Goal: Information Seeking & Learning: Learn about a topic

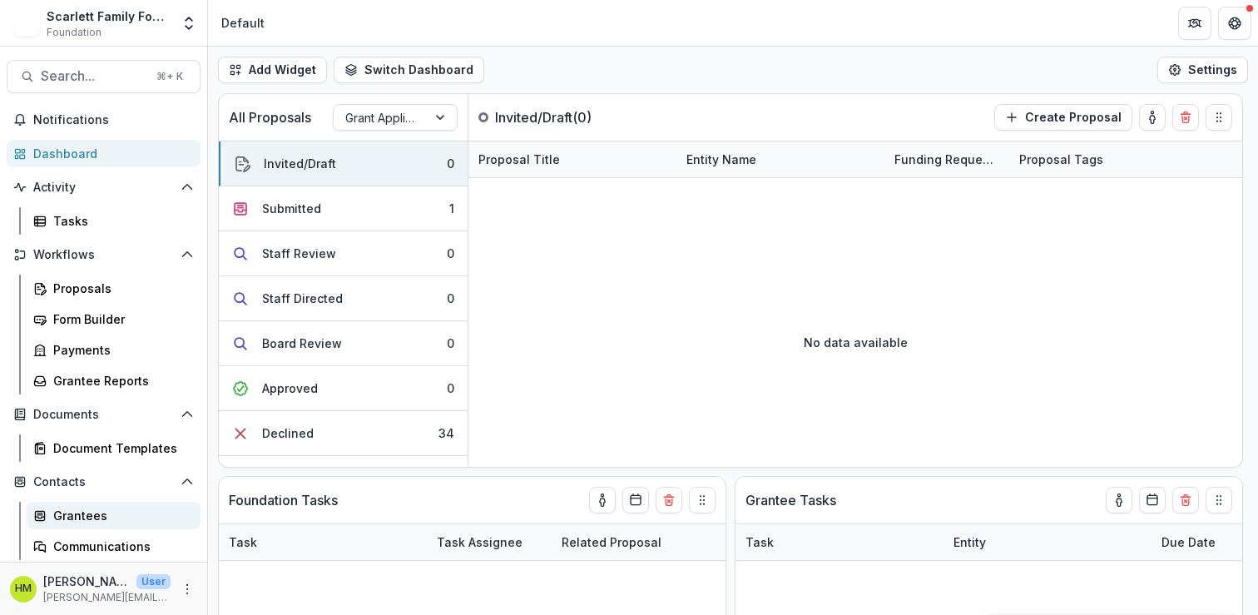
scroll to position [97, 0]
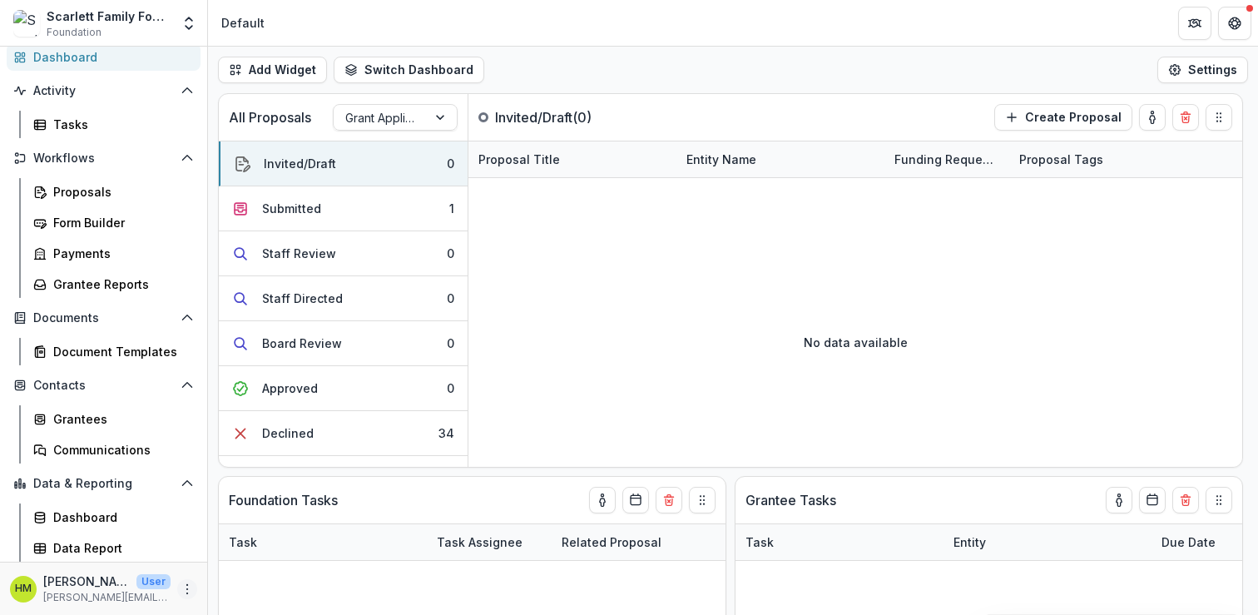
click at [185, 587] on icon "More" at bounding box center [187, 588] width 13 height 13
click at [232, 548] on link "User Settings" at bounding box center [292, 553] width 178 height 27
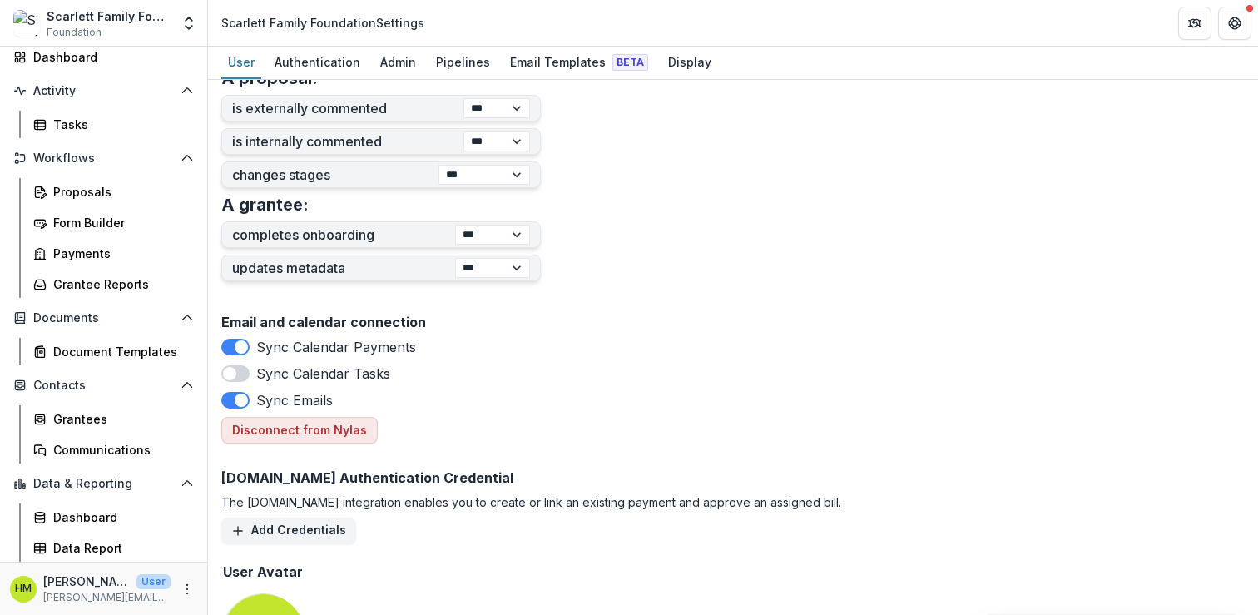
scroll to position [667, 0]
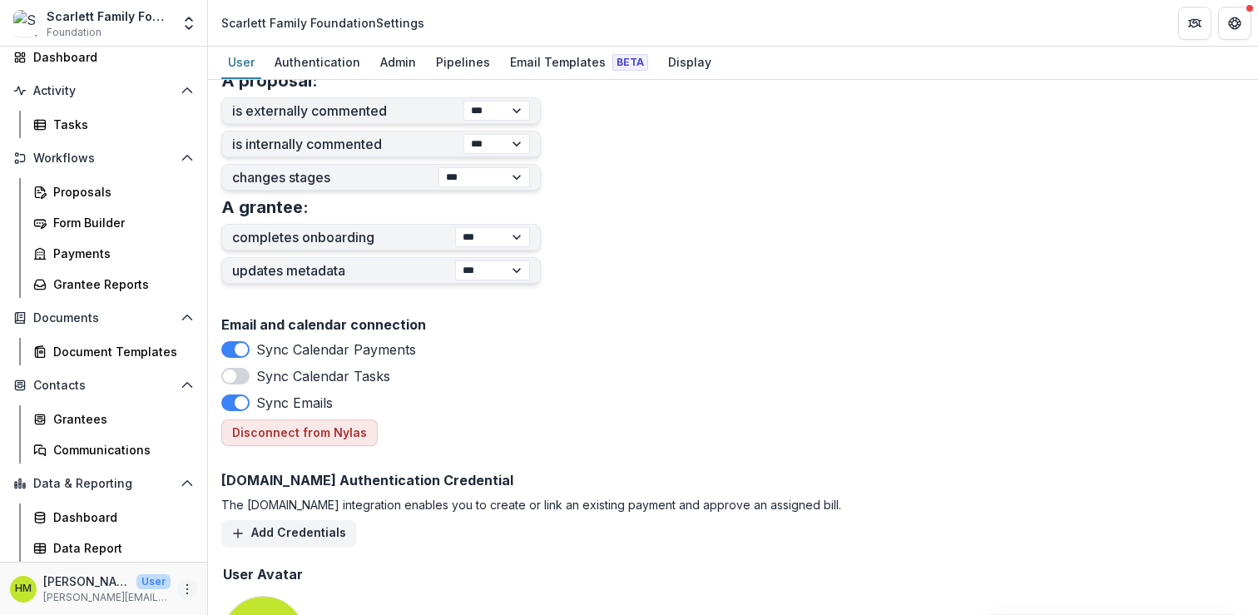
click at [181, 584] on icon "More" at bounding box center [187, 588] width 13 height 13
click at [254, 552] on link "User Settings" at bounding box center [292, 553] width 178 height 27
click at [80, 518] on div "Dashboard" at bounding box center [120, 516] width 134 height 17
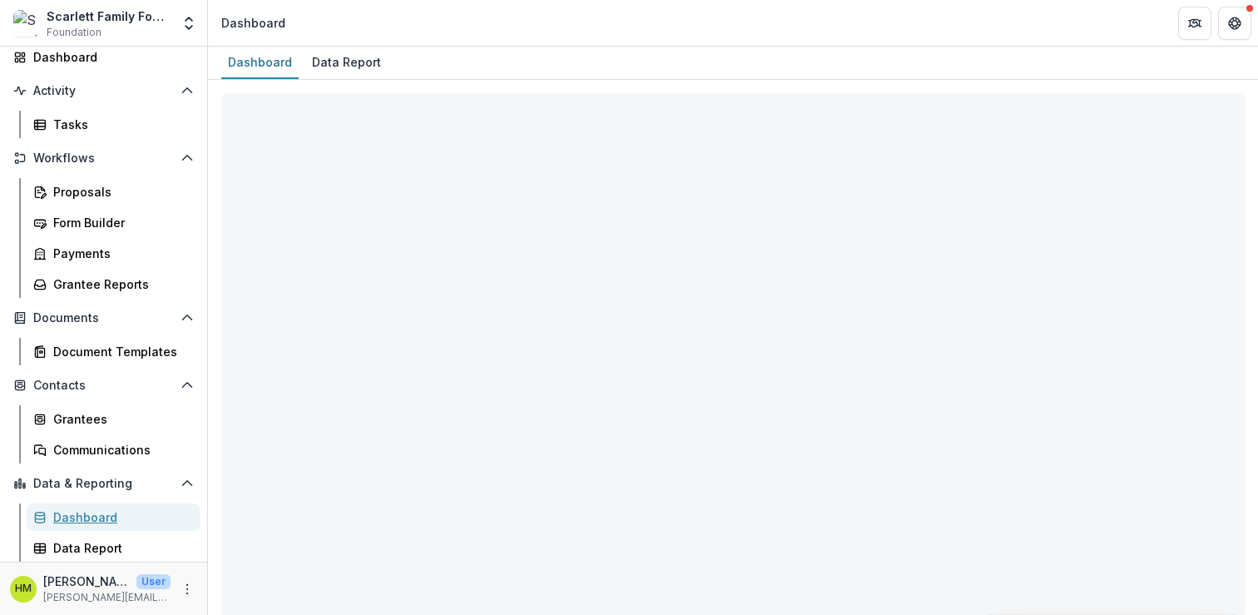
select select "**********"
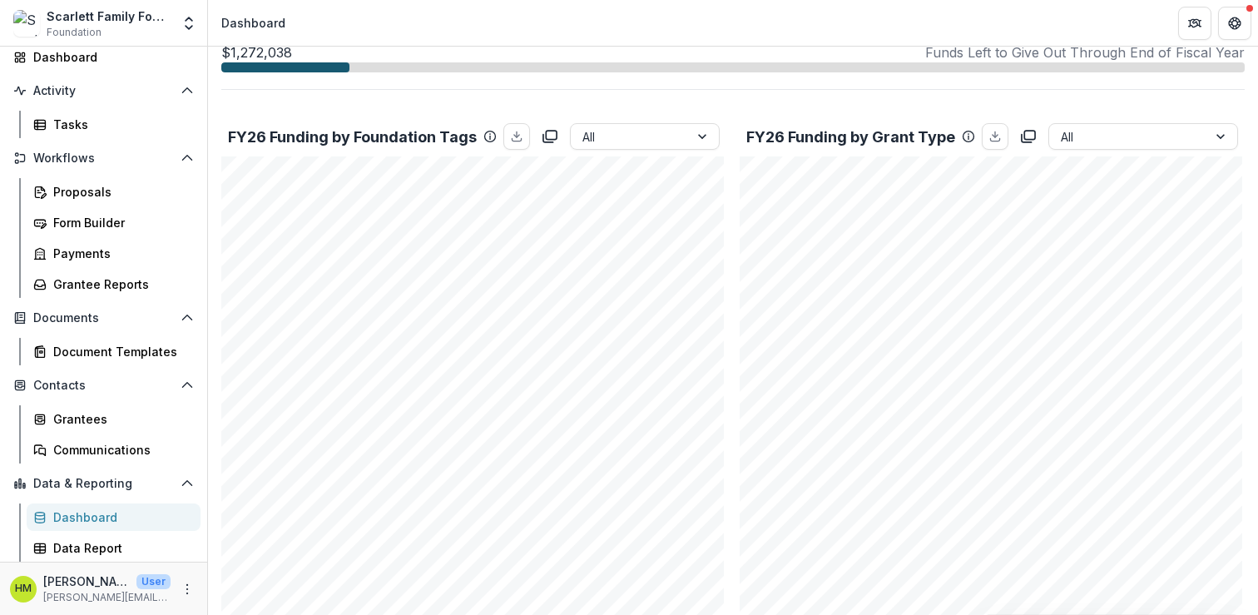
scroll to position [548, 0]
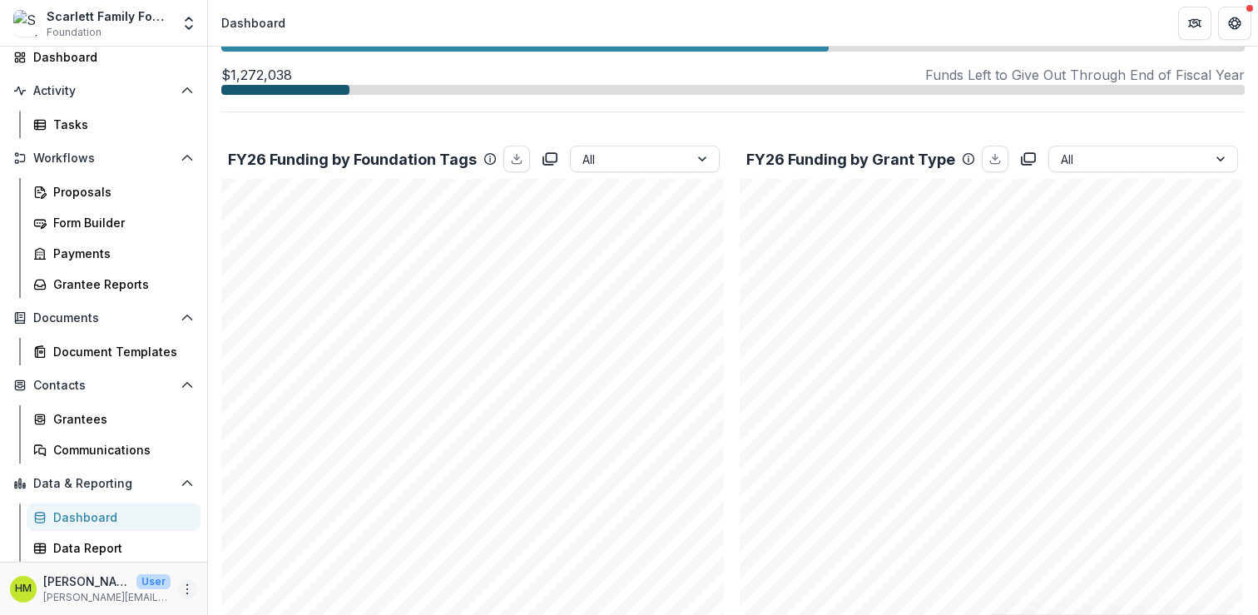
click at [181, 582] on icon "More" at bounding box center [187, 588] width 13 height 13
click at [250, 548] on link "User Settings" at bounding box center [292, 553] width 178 height 27
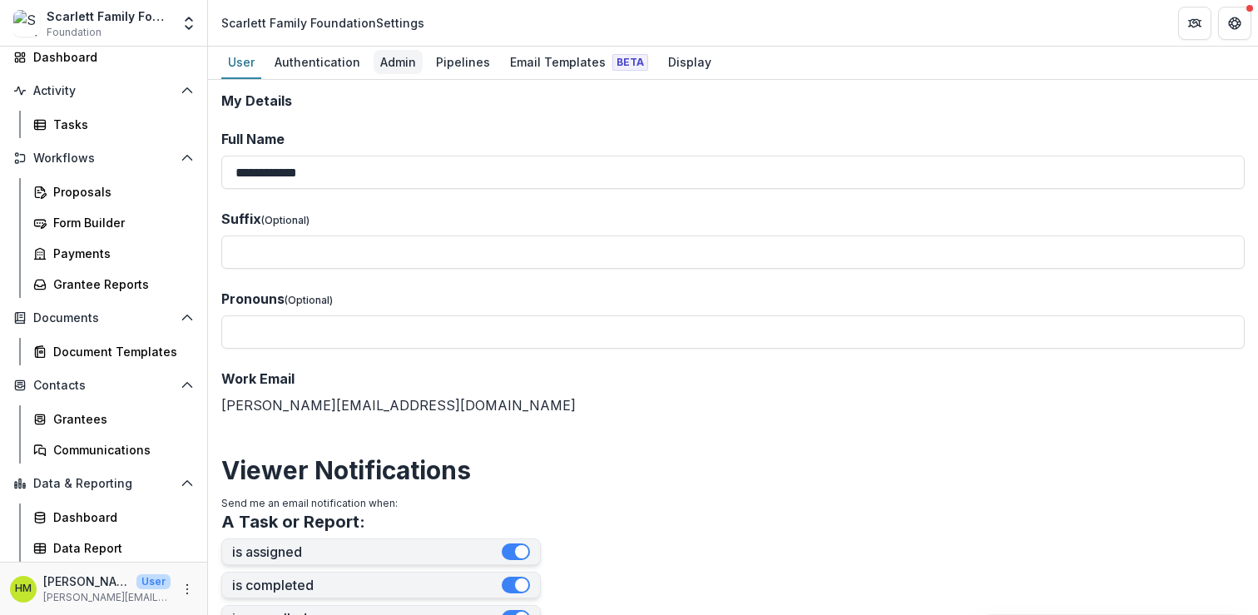
click at [387, 58] on div "Admin" at bounding box center [398, 62] width 49 height 24
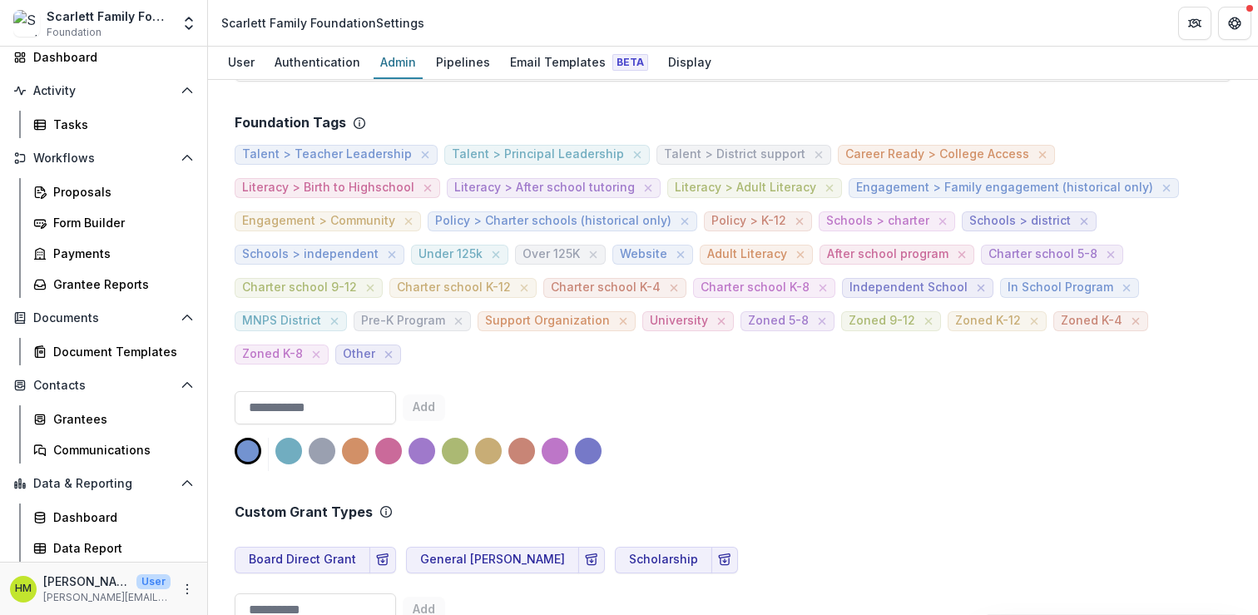
scroll to position [746, 0]
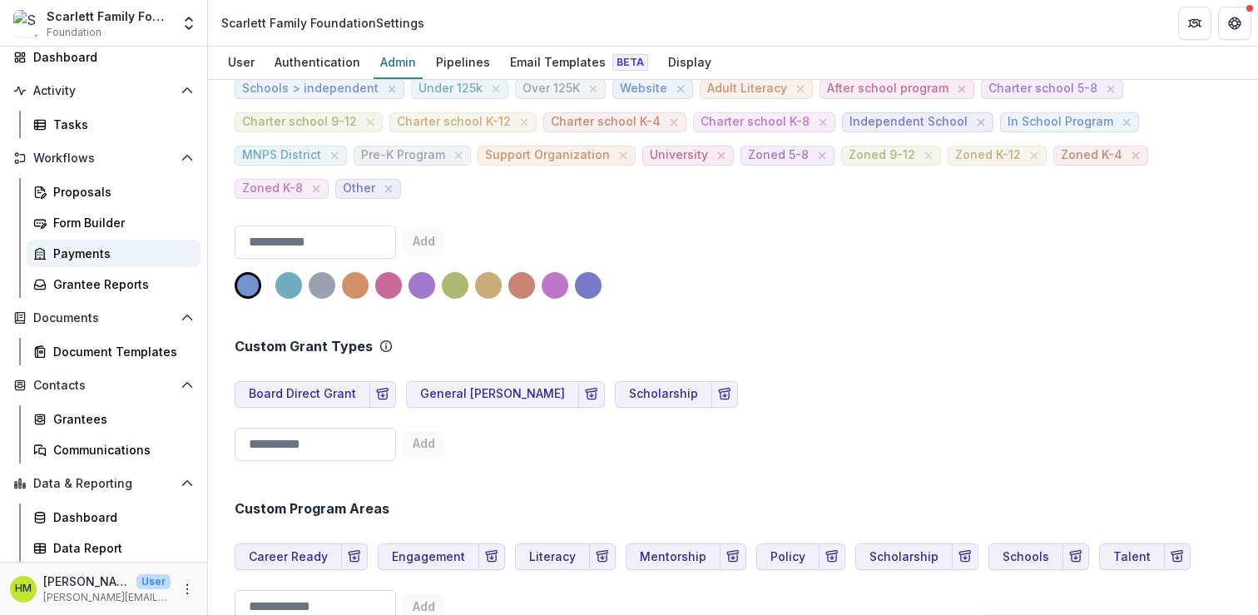
click at [84, 251] on div "Payments" at bounding box center [120, 253] width 134 height 17
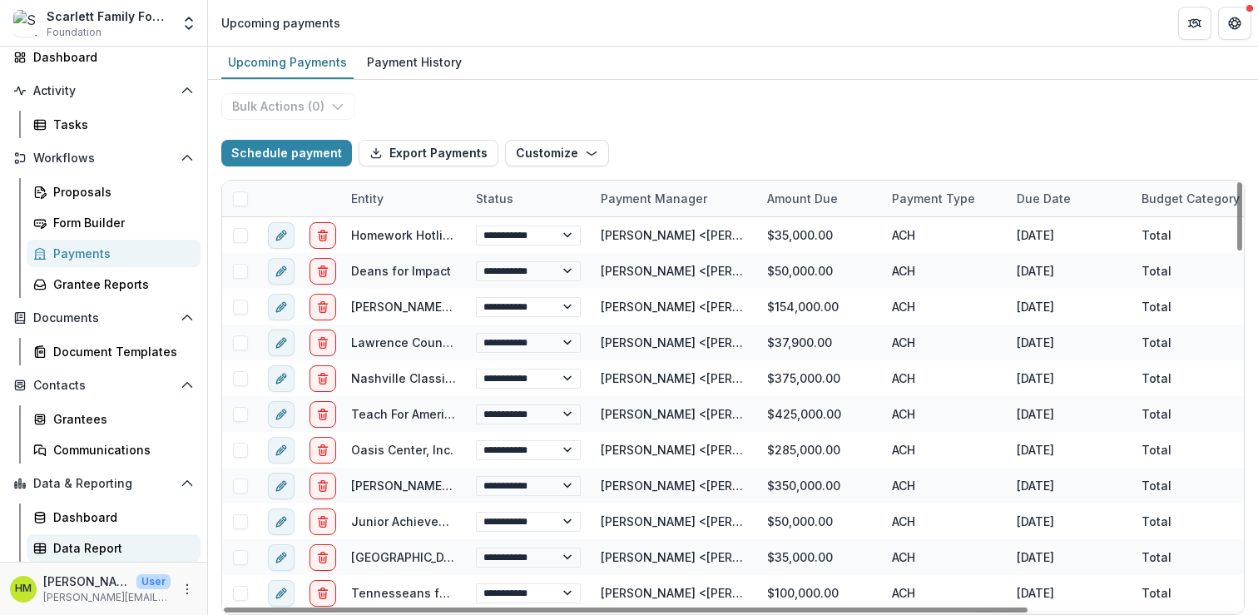
click at [82, 547] on div "Data Report" at bounding box center [120, 547] width 134 height 17
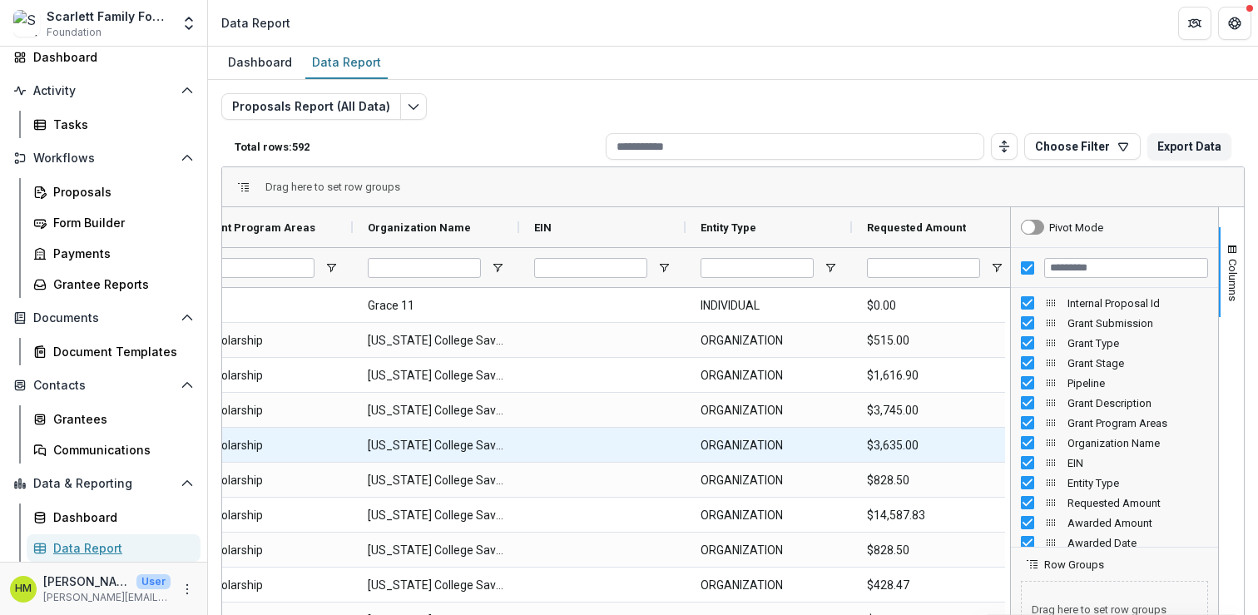
scroll to position [0, 1799]
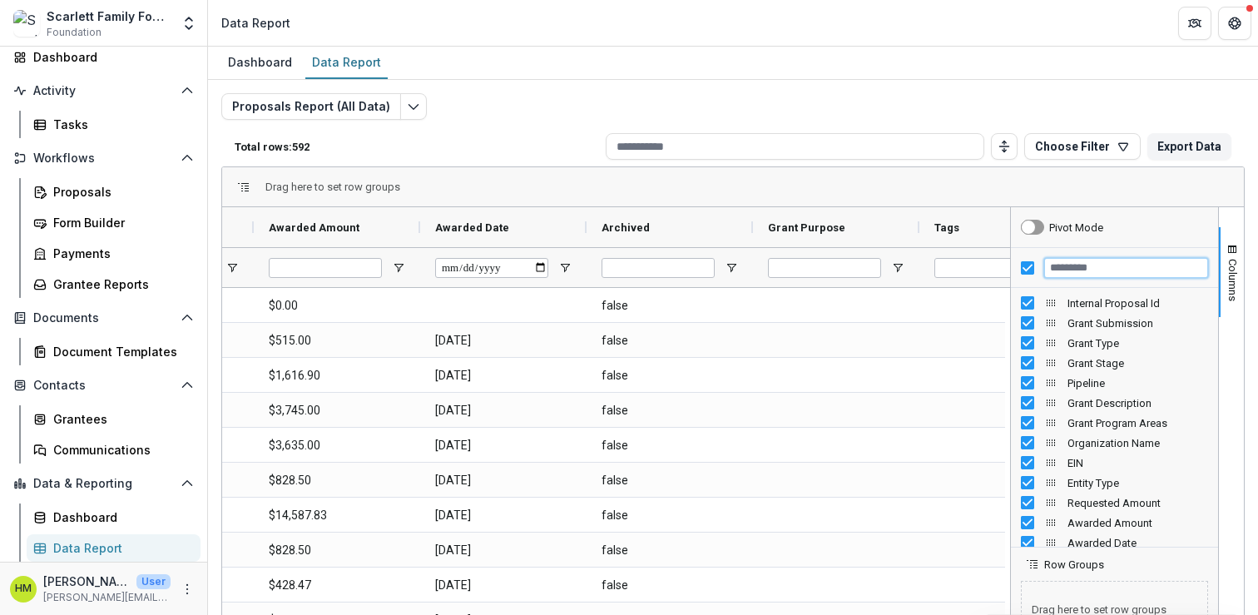
click at [1093, 275] on input "Filter Columns Input" at bounding box center [1126, 268] width 164 height 20
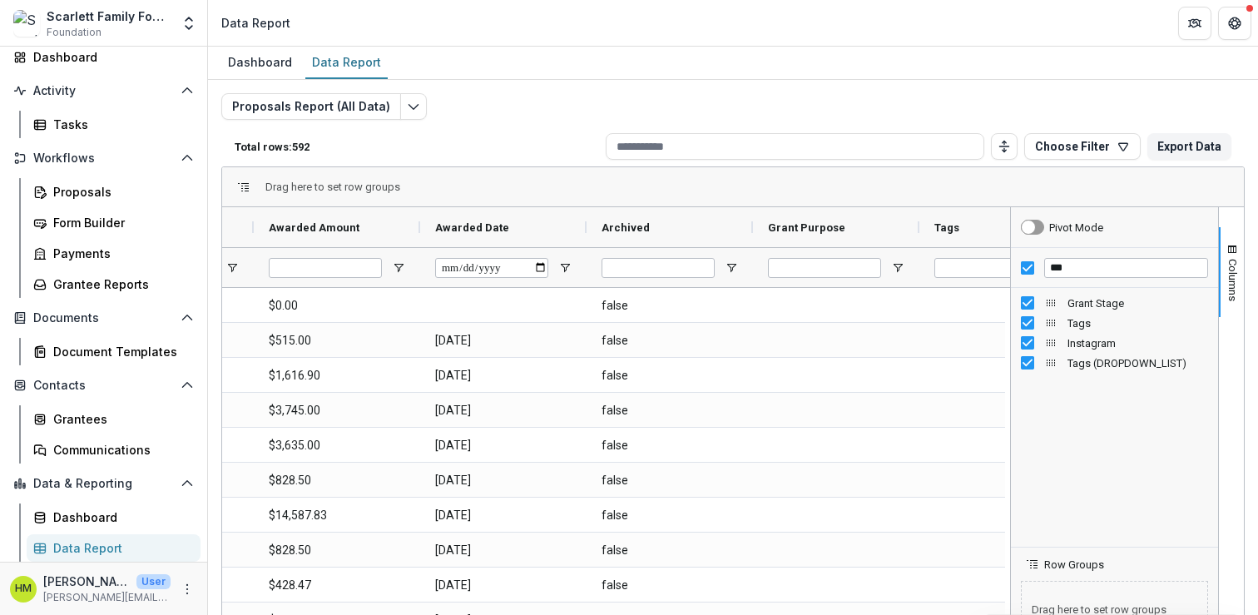
click at [1083, 325] on span "Tags" at bounding box center [1138, 323] width 141 height 12
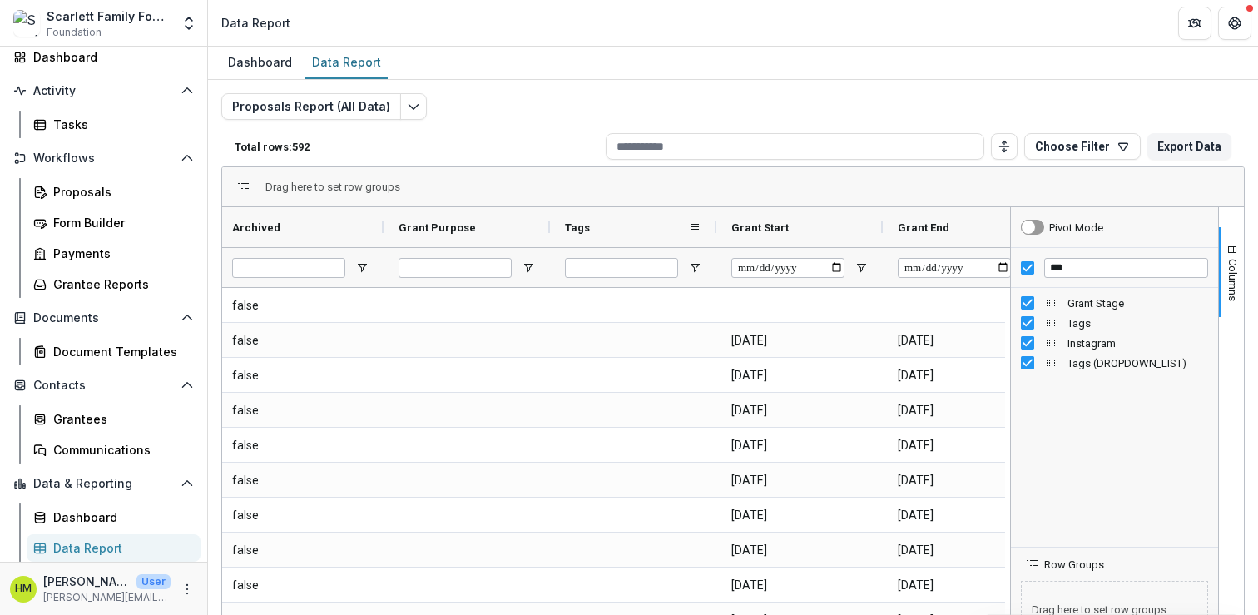
click at [621, 222] on div "Tags" at bounding box center [626, 227] width 123 height 32
click at [587, 225] on span "Tags" at bounding box center [577, 227] width 25 height 12
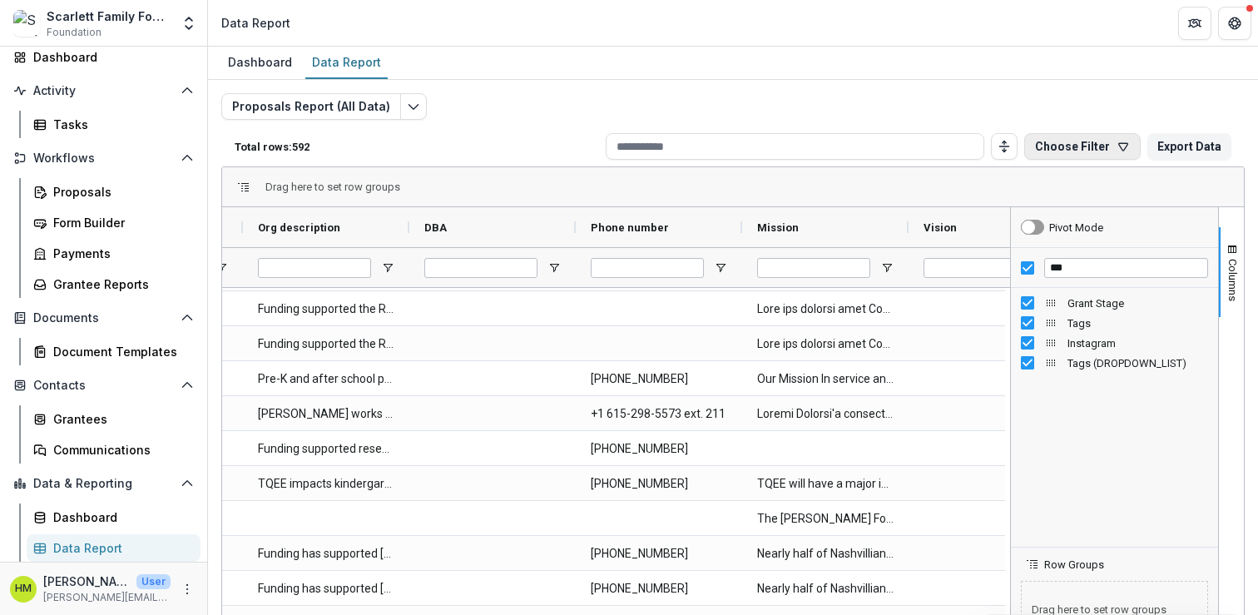
click at [1074, 141] on button "Choose Filter" at bounding box center [1082, 146] width 116 height 27
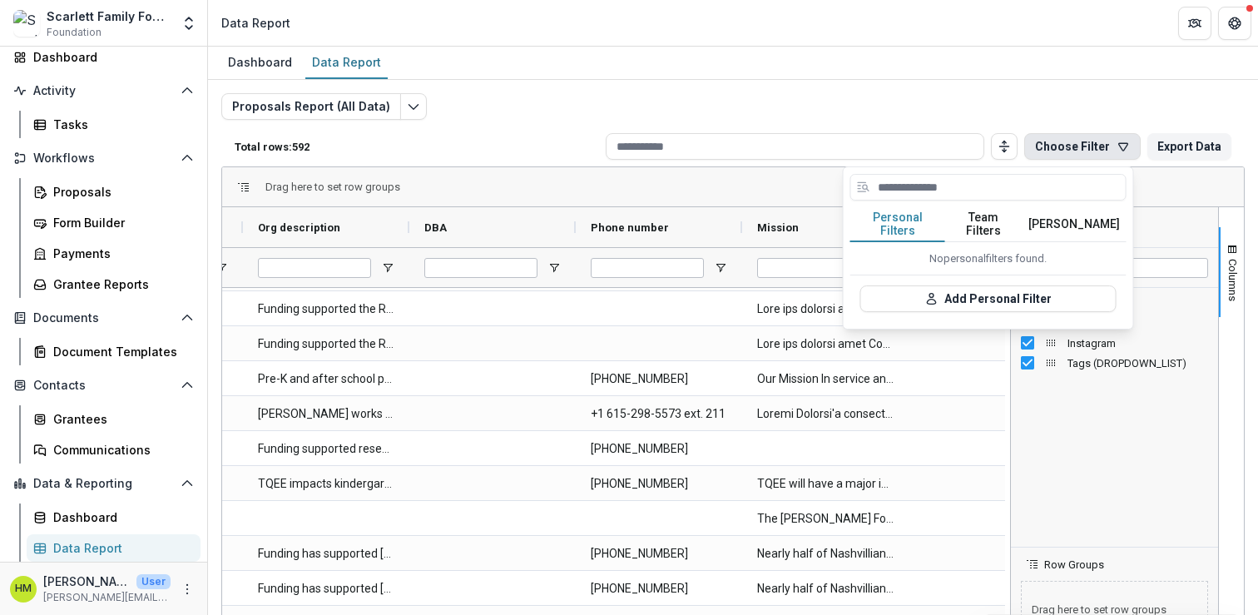
click at [1078, 139] on button "Choose Filter" at bounding box center [1082, 146] width 116 height 27
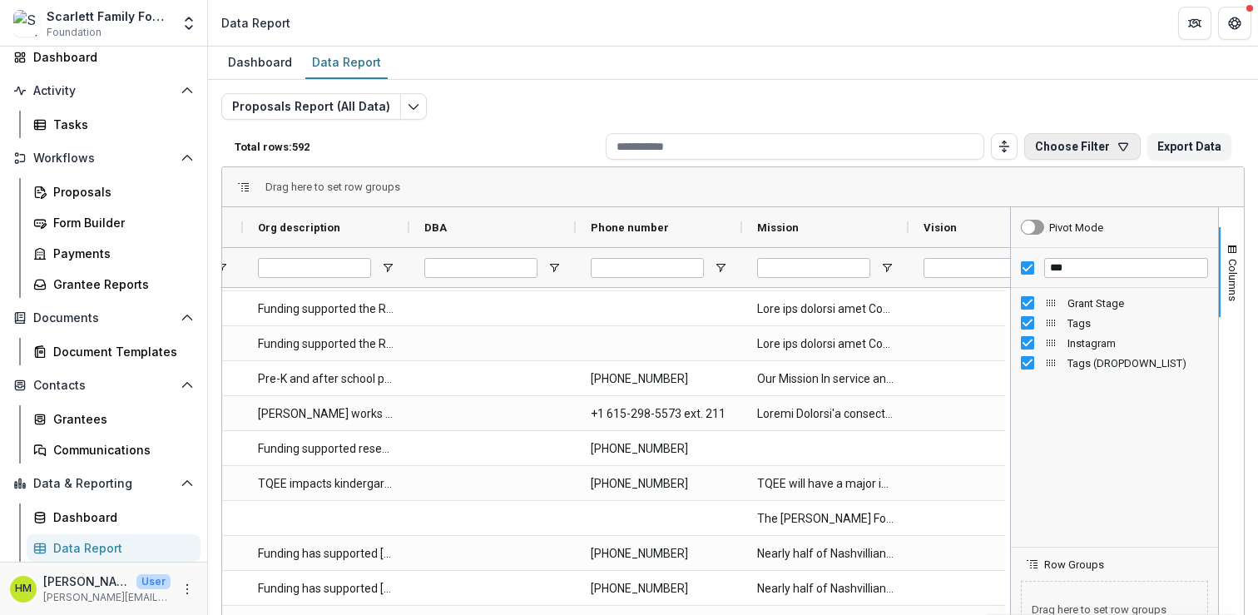
click at [1078, 139] on button "Choose Filter" at bounding box center [1082, 146] width 116 height 27
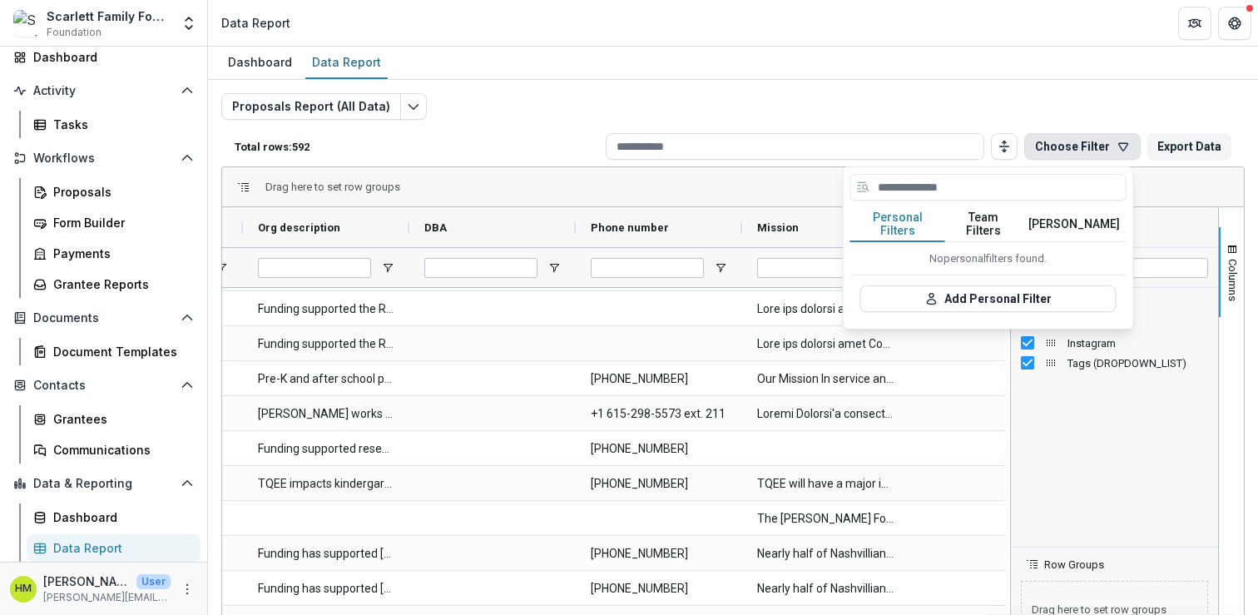
click at [998, 215] on button "Team Filters" at bounding box center [983, 224] width 77 height 35
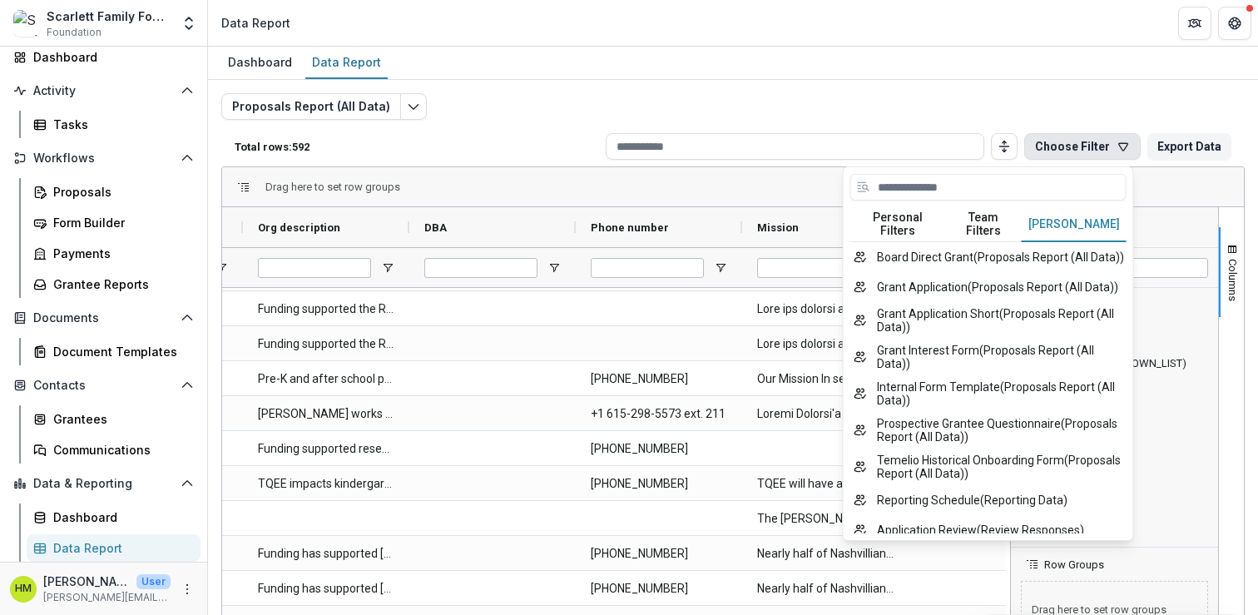
click at [1057, 215] on button "Temelio Filters" at bounding box center [1074, 224] width 105 height 35
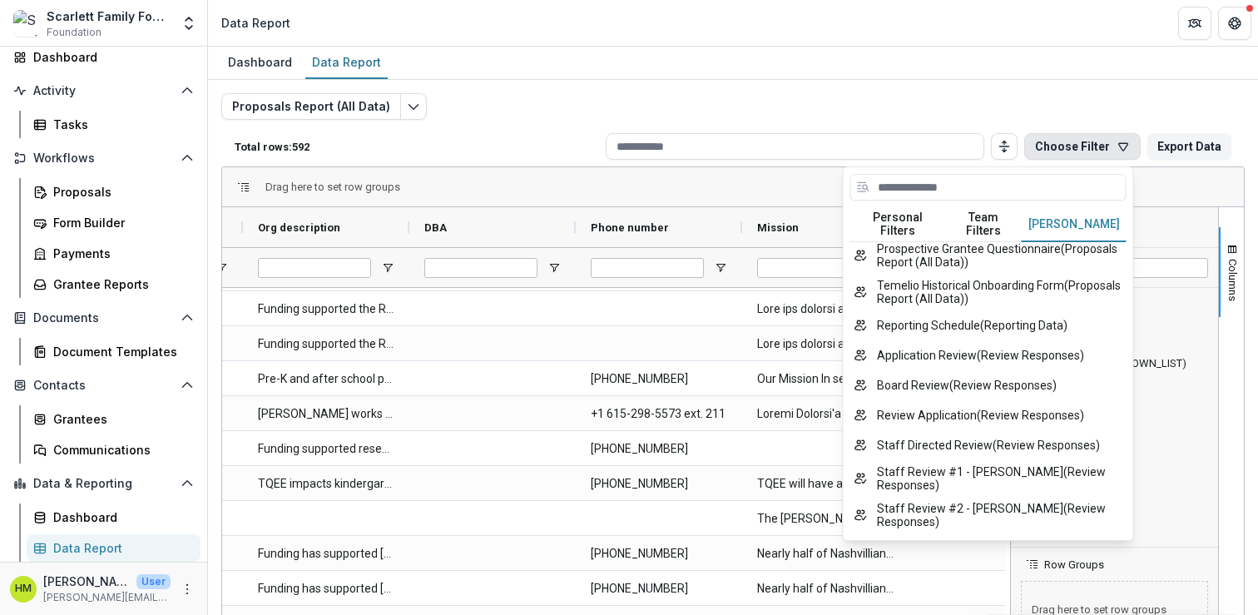
click at [1008, 107] on div "Proposals Report (All Data) Total rows: 592 Choose Filter Personal Filters Team…" at bounding box center [732, 401] width 1023 height 616
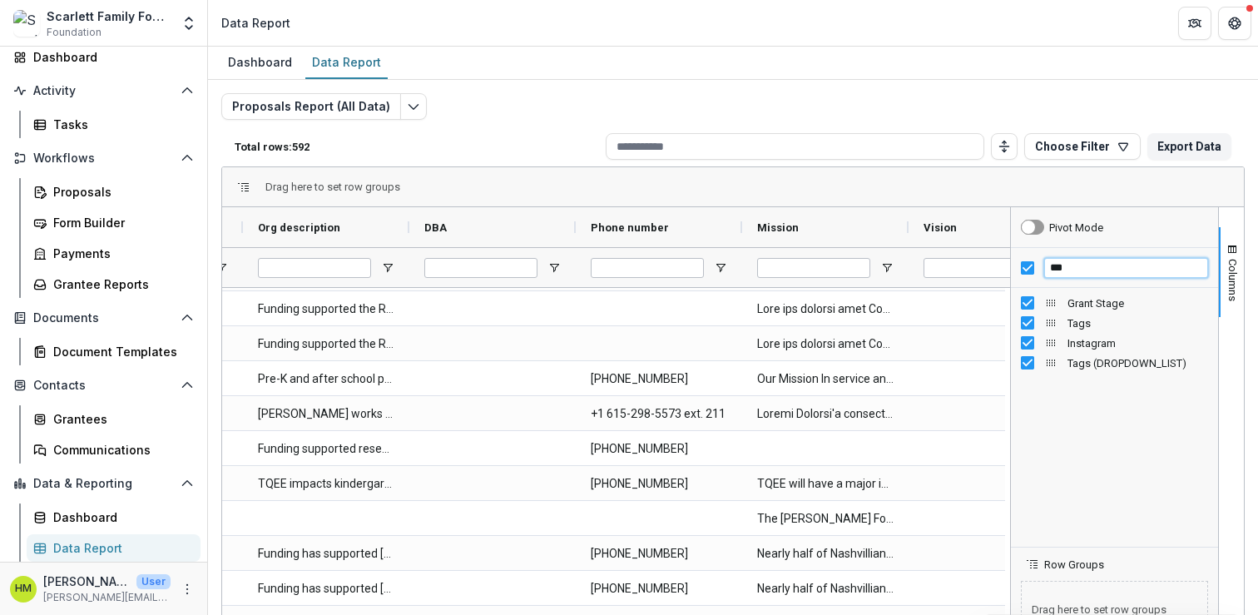
click at [1077, 270] on input "***" at bounding box center [1126, 268] width 164 height 20
type input "*"
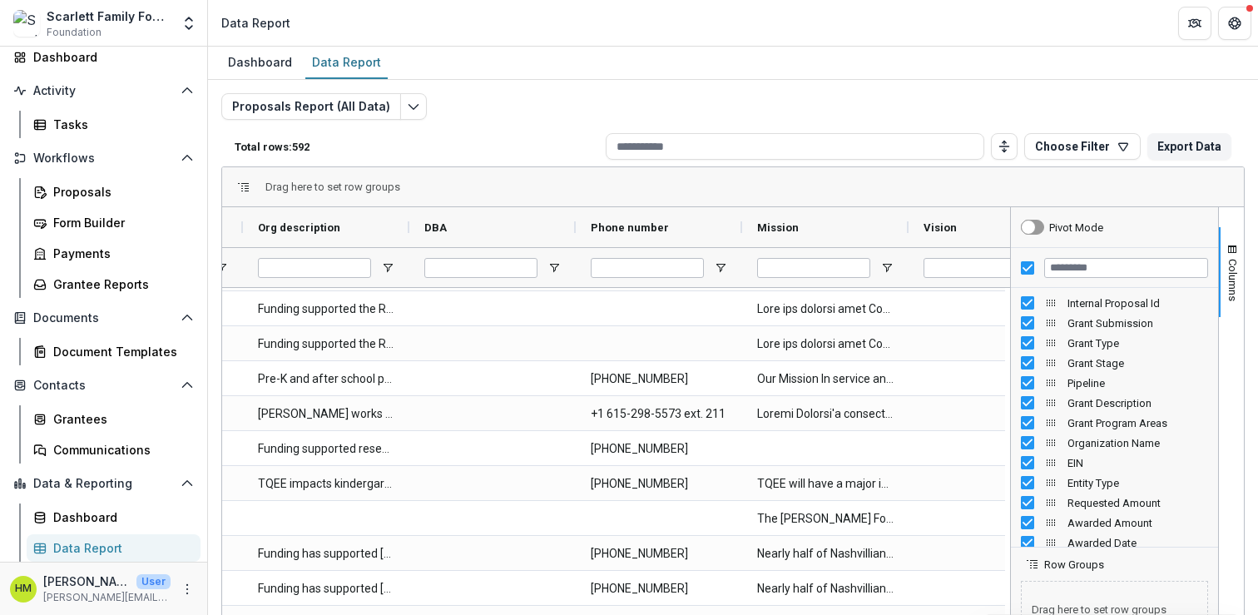
click at [1052, 194] on div "Drag here to set row groups" at bounding box center [733, 187] width 1022 height 40
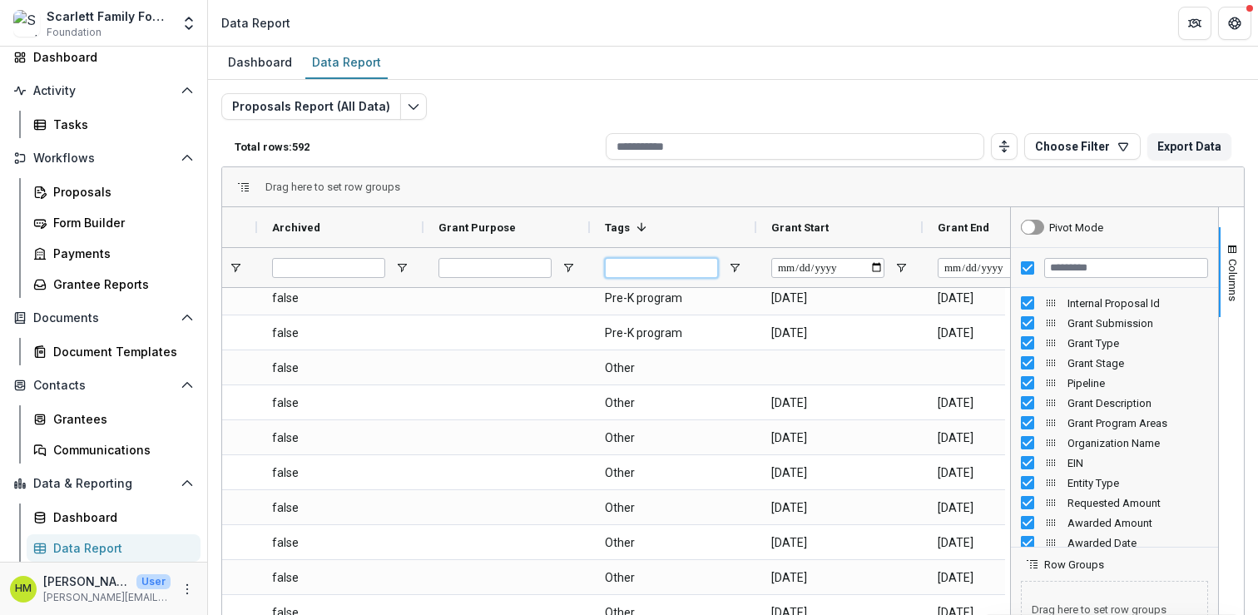
click at [659, 269] on input "Tags Filter Input" at bounding box center [661, 268] width 113 height 20
type input "*****"
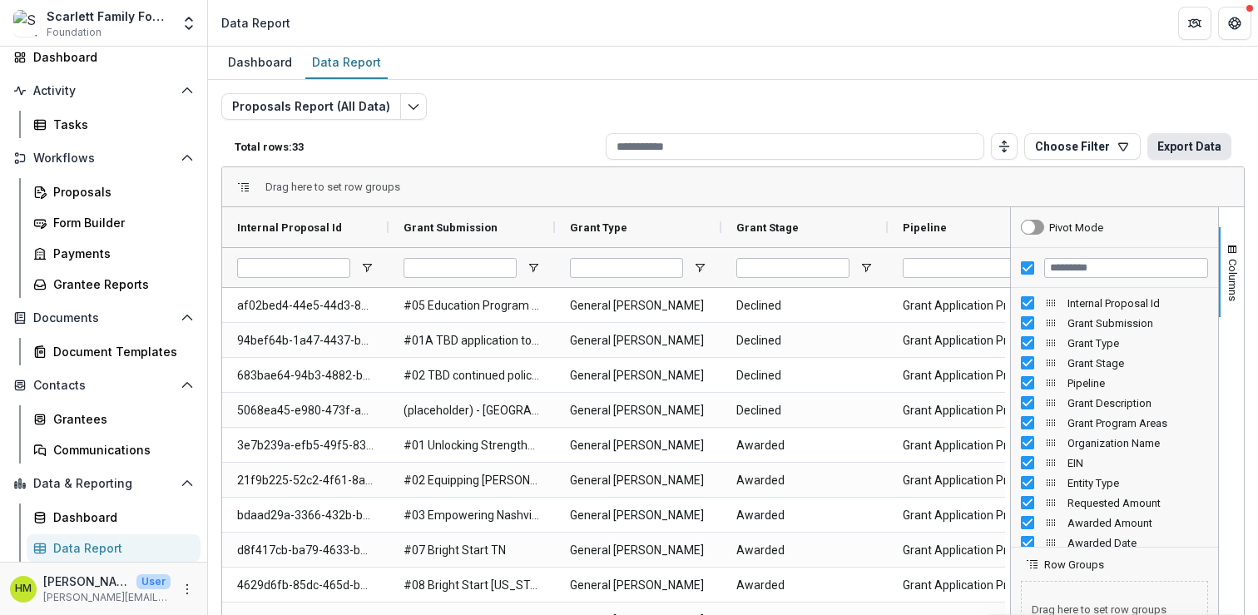
click at [1181, 149] on button "Export Data" at bounding box center [1189, 146] width 84 height 27
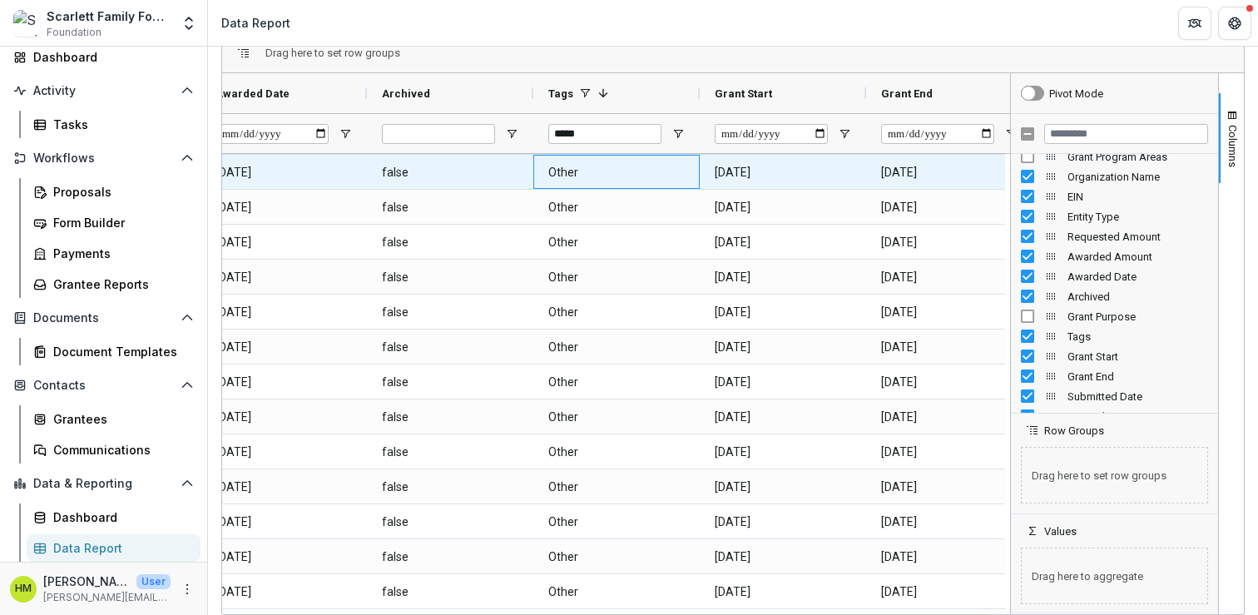
click at [577, 174] on Tags-13276 "Other" at bounding box center [616, 173] width 136 height 34
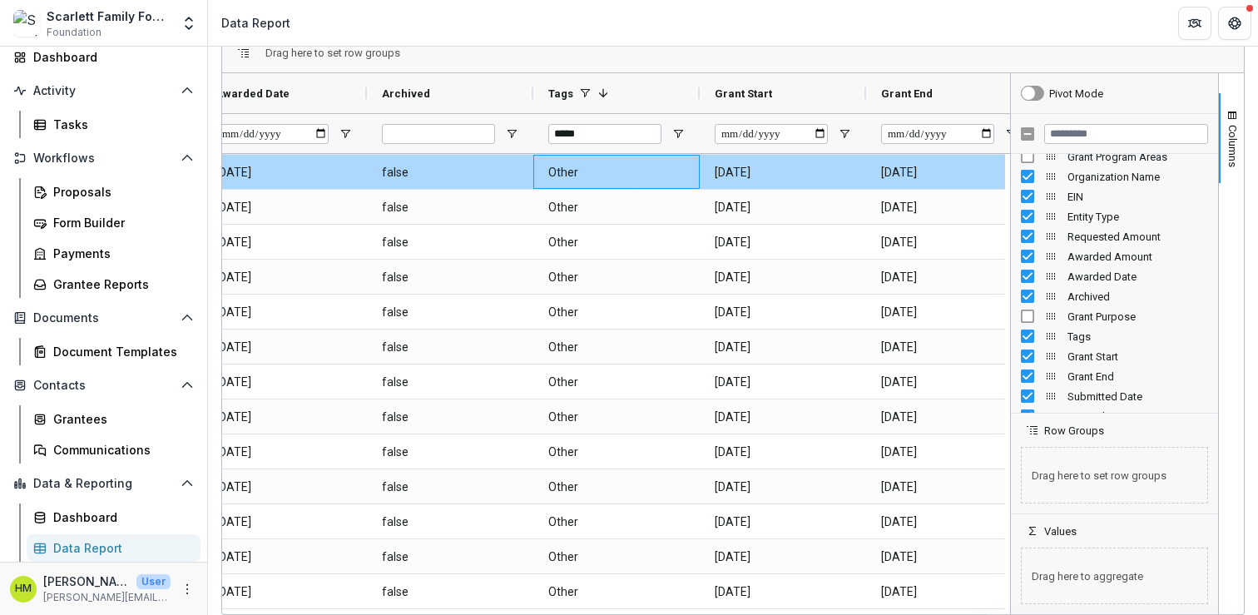
click at [577, 174] on Tags-13276 "Other" at bounding box center [616, 173] width 136 height 34
click at [652, 178] on Tags-13276 "Other" at bounding box center [616, 173] width 136 height 34
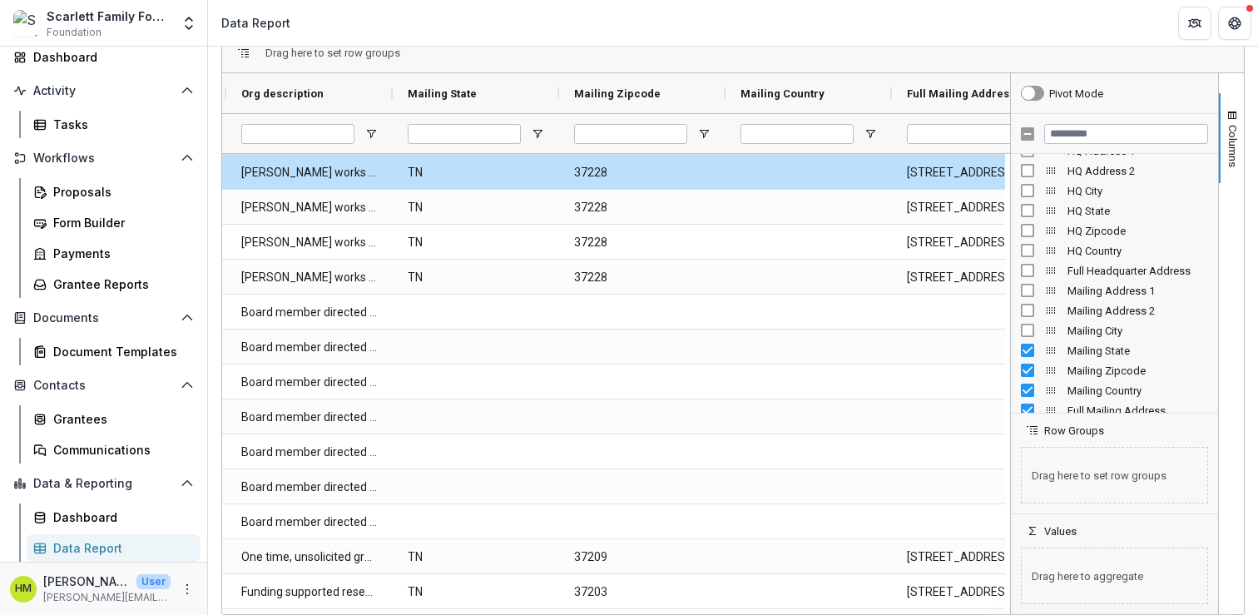
click at [1022, 343] on div "Mailing State" at bounding box center [1114, 350] width 187 height 20
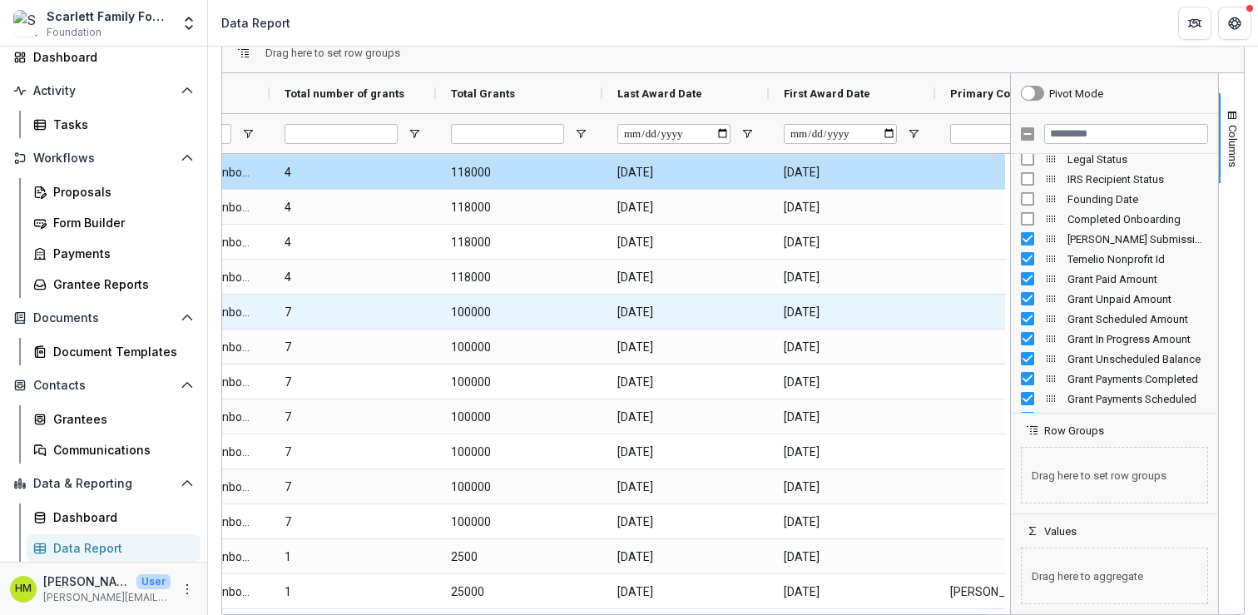
scroll to position [0, 5406]
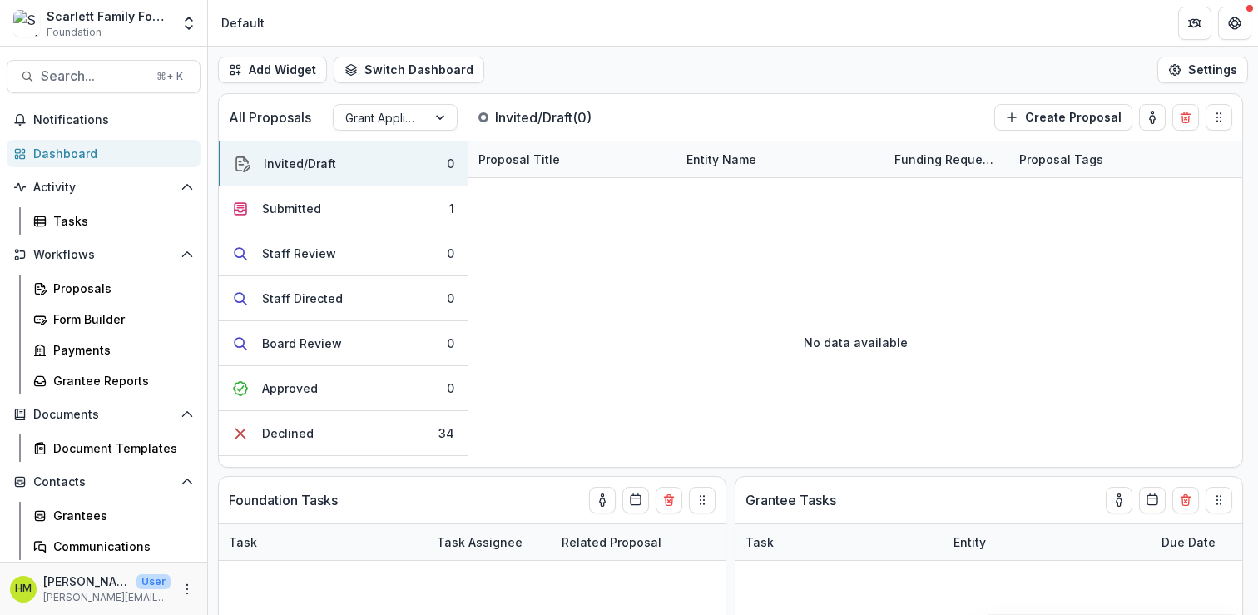
scroll to position [97, 0]
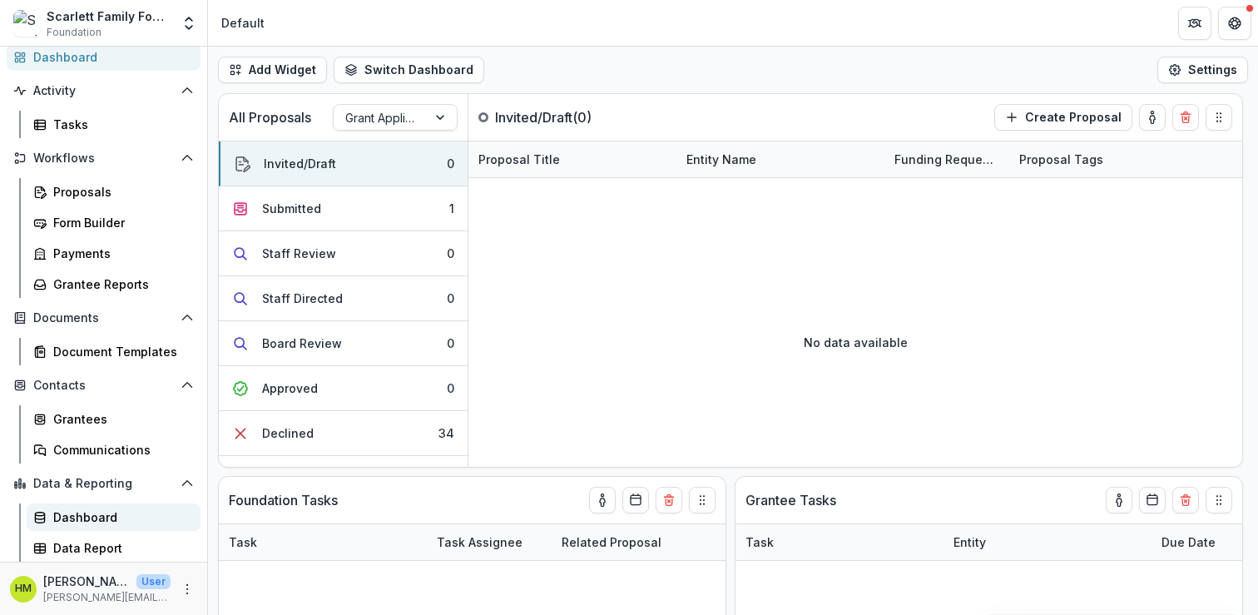
click at [77, 520] on div "Dashboard" at bounding box center [120, 516] width 134 height 17
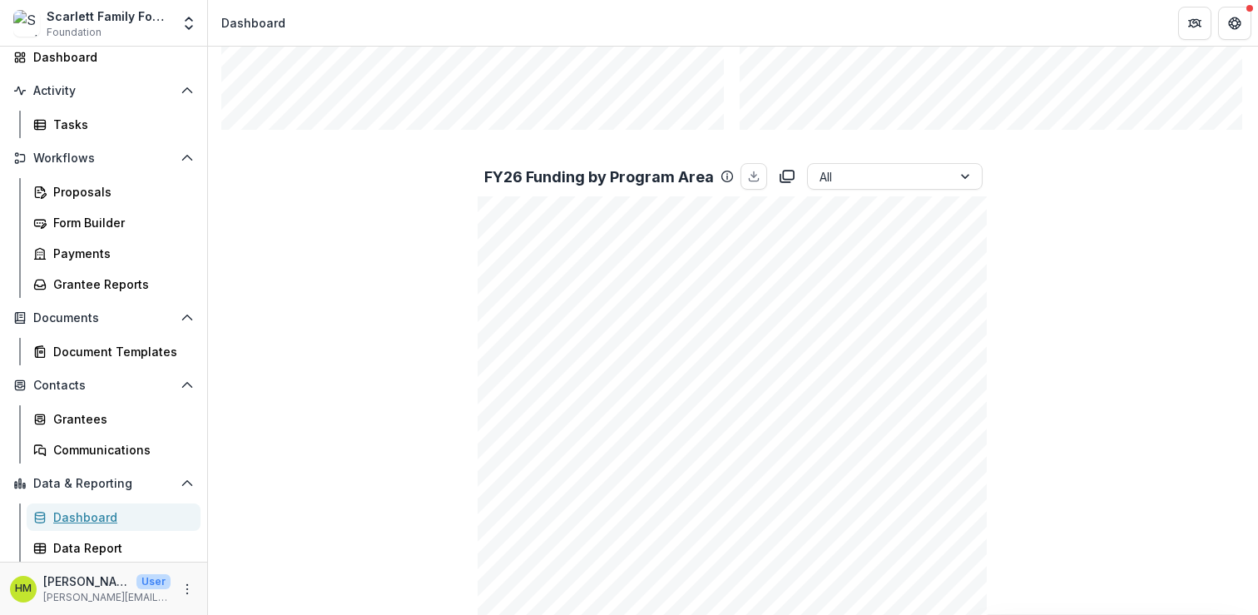
scroll to position [1157, 0]
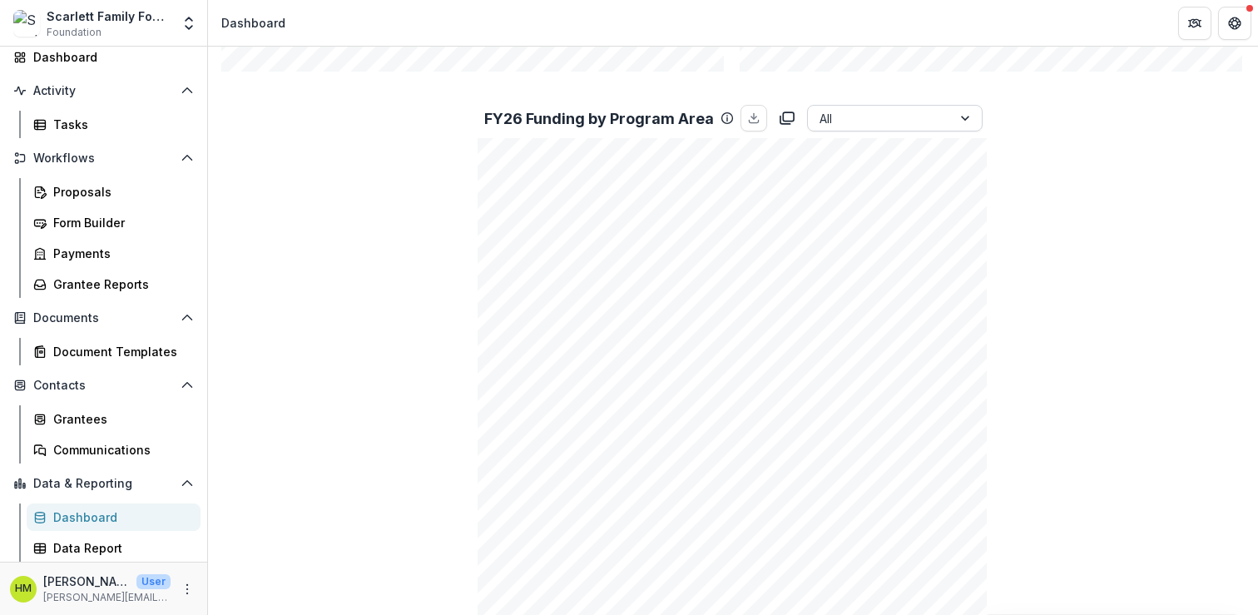
click at [882, 115] on div at bounding box center [880, 118] width 121 height 21
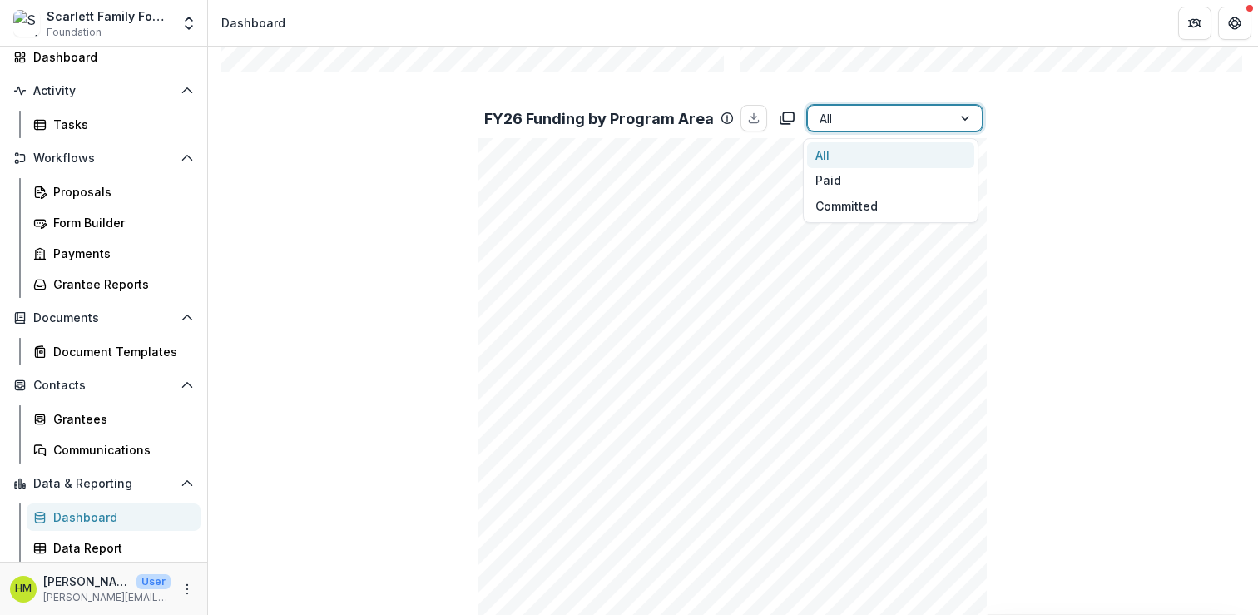
click at [858, 156] on div "All" at bounding box center [890, 155] width 167 height 26
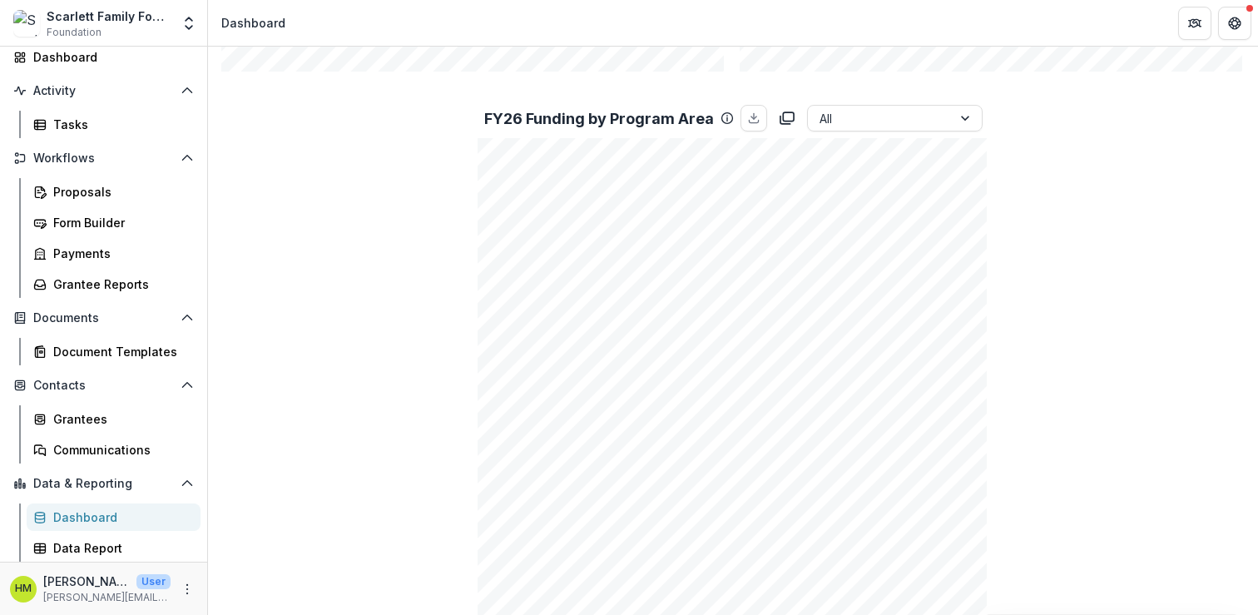
click at [411, 193] on div "Total Grants FY26 49 Total Awarded FY26 $8,912,902 Historical Giving $80,662,98…" at bounding box center [732, 103] width 1023 height 2254
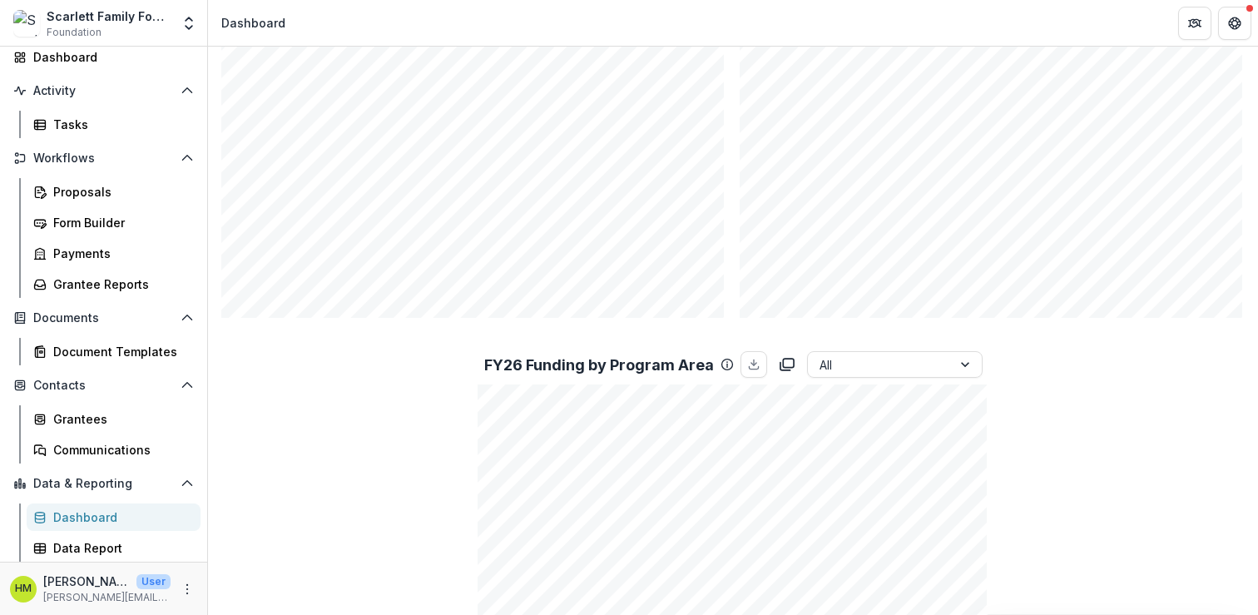
scroll to position [924, 0]
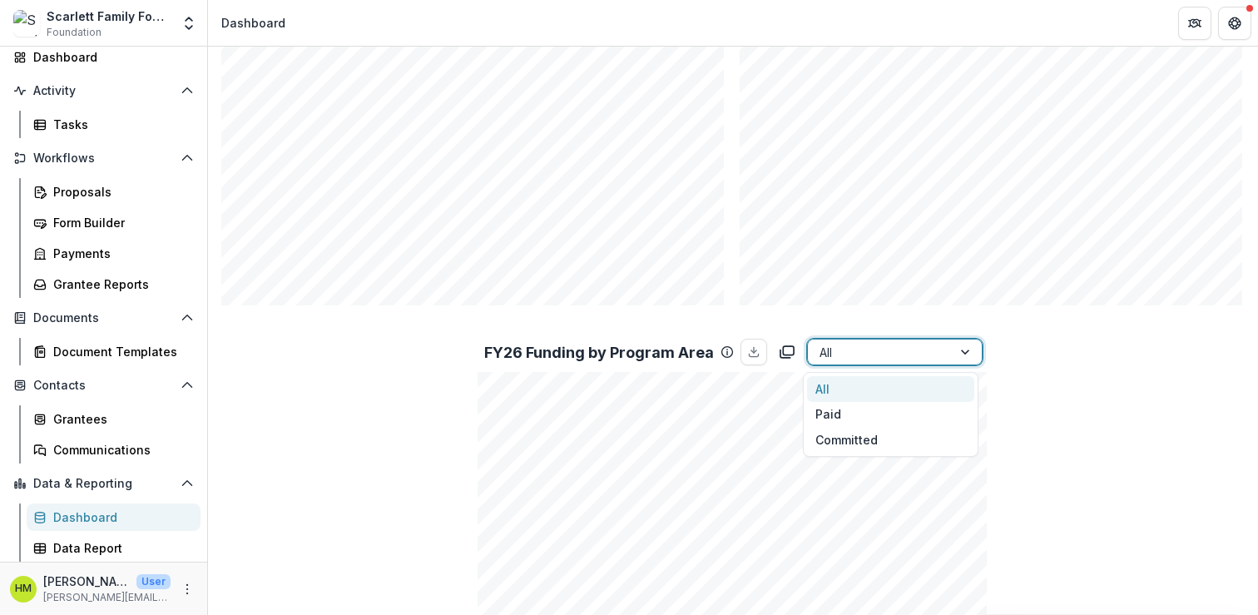
click at [849, 356] on div at bounding box center [880, 352] width 121 height 21
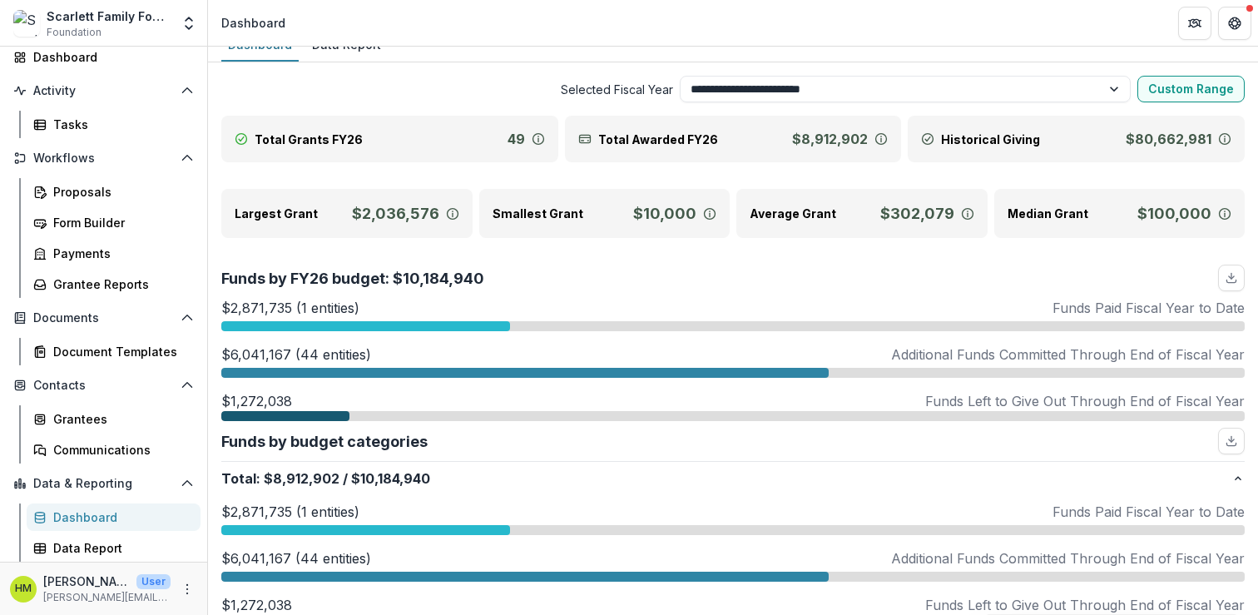
scroll to position [0, 0]
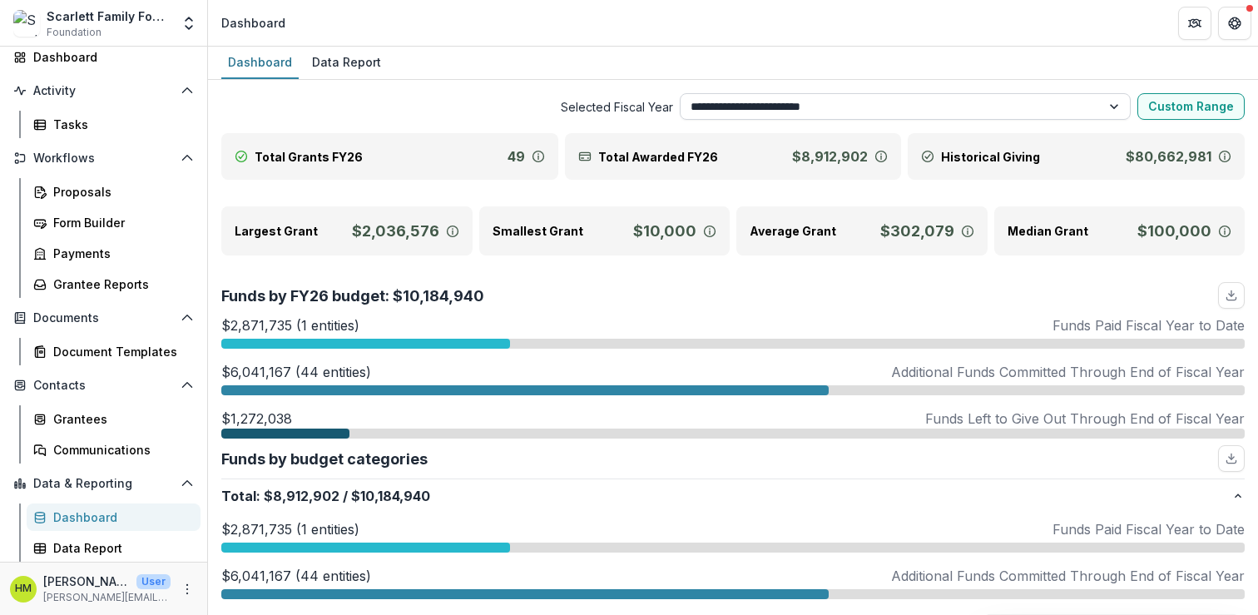
click at [752, 104] on select "**********" at bounding box center [906, 106] width 452 height 27
select select "**********"
click at [680, 93] on select "**********" at bounding box center [906, 106] width 452 height 27
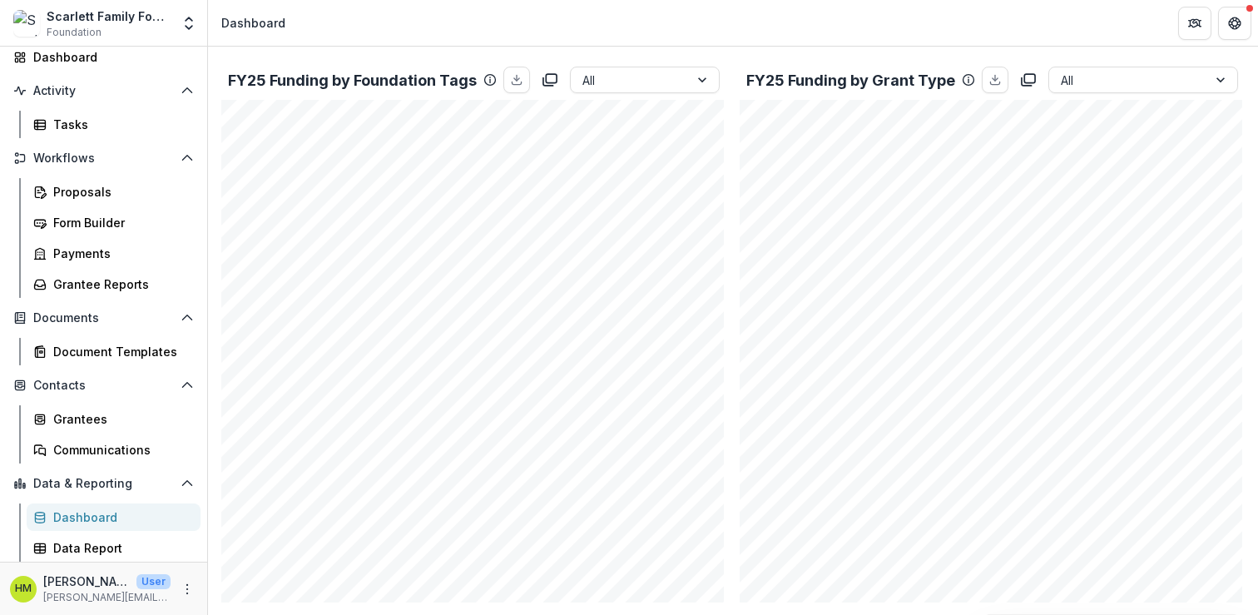
scroll to position [437, 0]
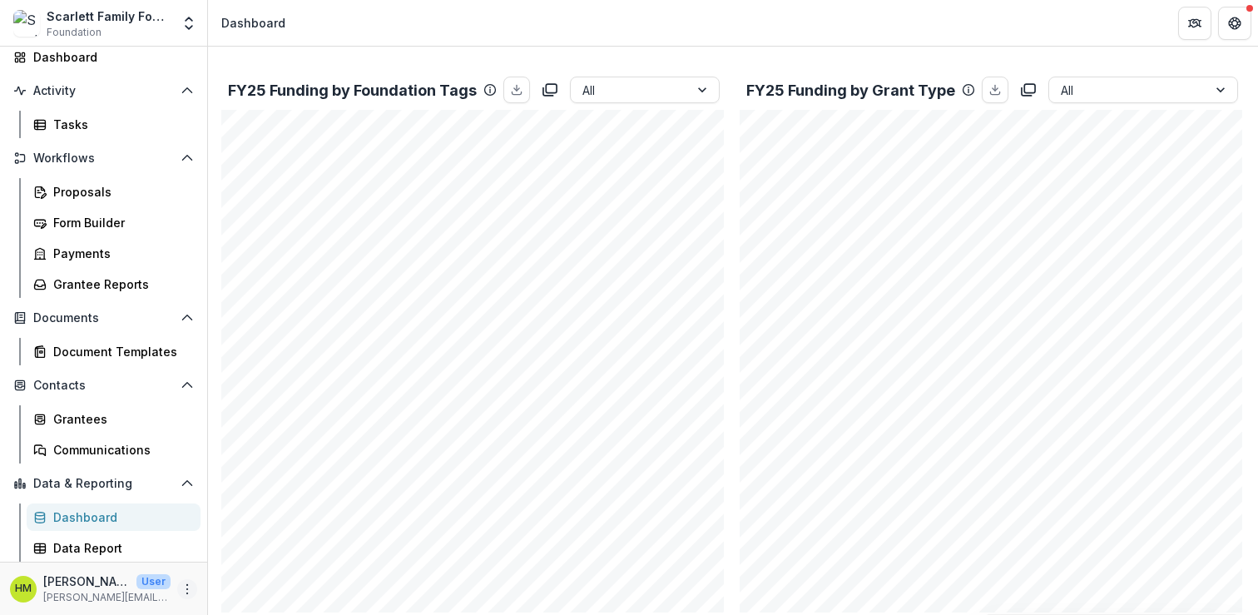
click at [182, 591] on icon "More" at bounding box center [187, 588] width 13 height 13
click at [257, 547] on link "User Settings" at bounding box center [292, 553] width 178 height 27
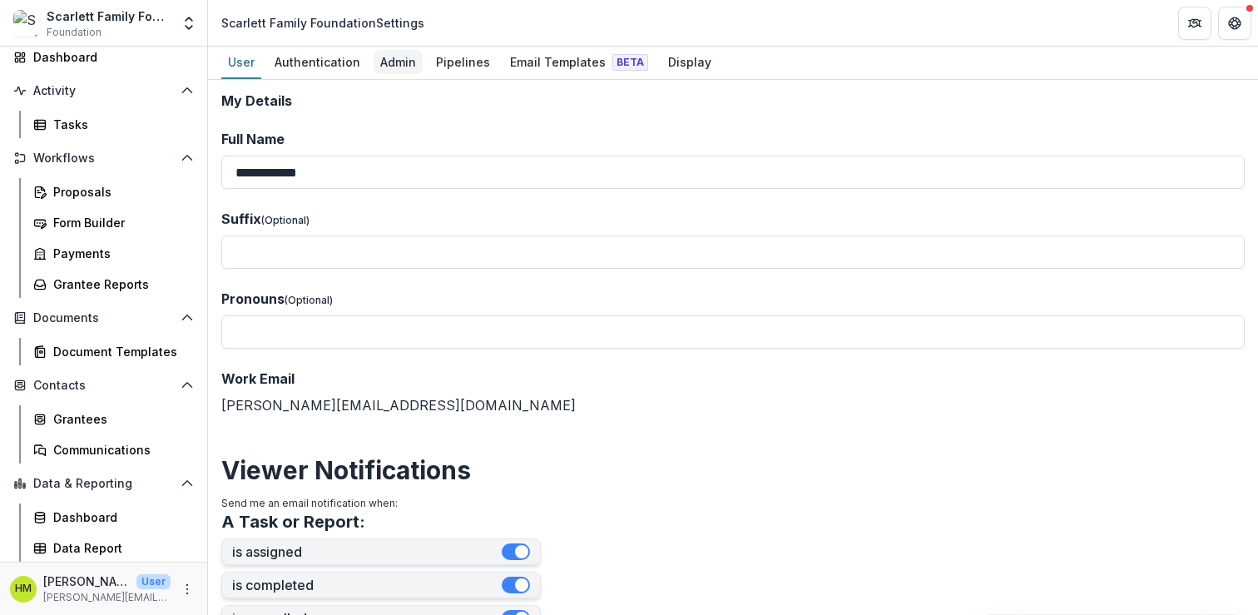
click at [396, 65] on div "Admin" at bounding box center [398, 62] width 49 height 24
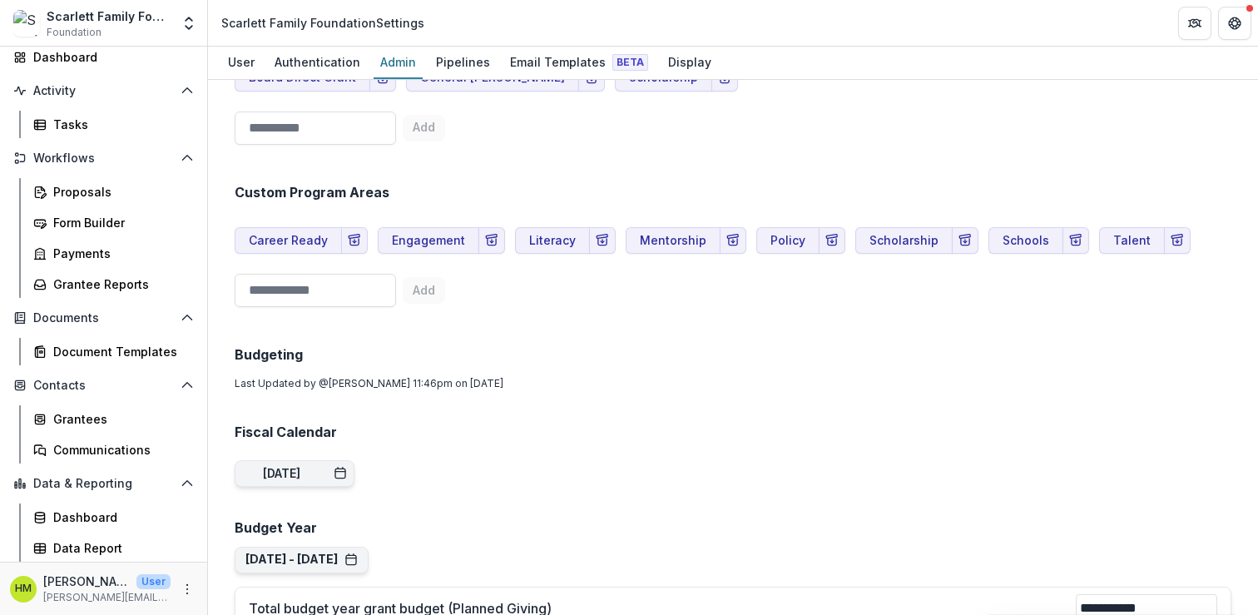
scroll to position [1068, 0]
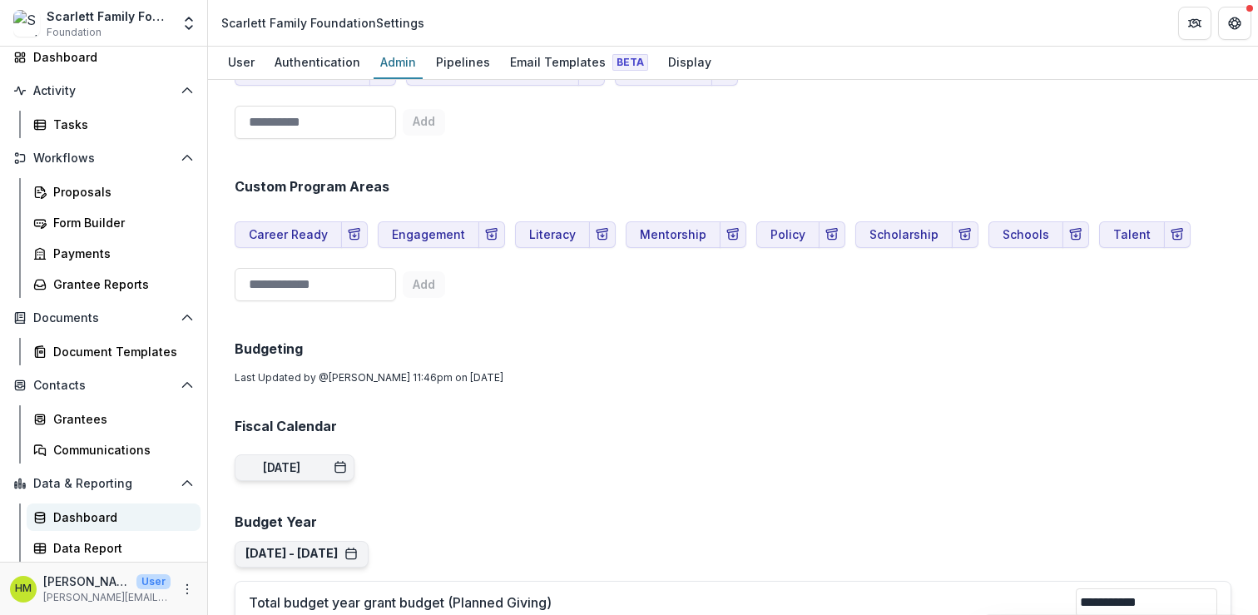
click at [89, 518] on div "Dashboard" at bounding box center [120, 516] width 134 height 17
select select "**********"
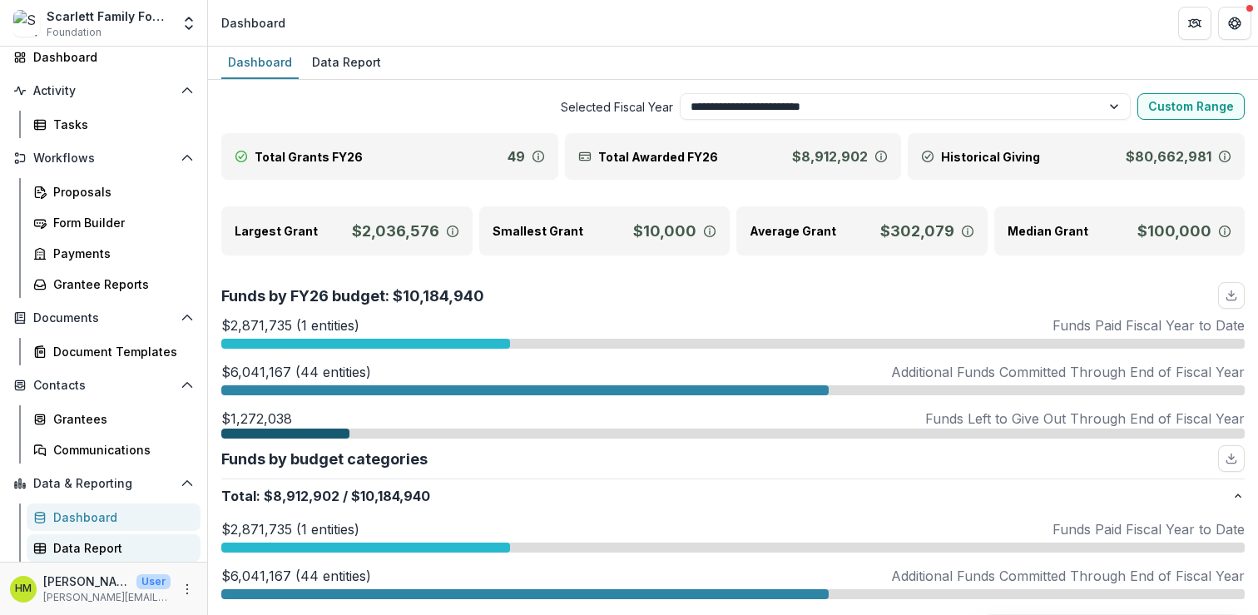
click at [92, 543] on div "Data Report" at bounding box center [120, 547] width 134 height 17
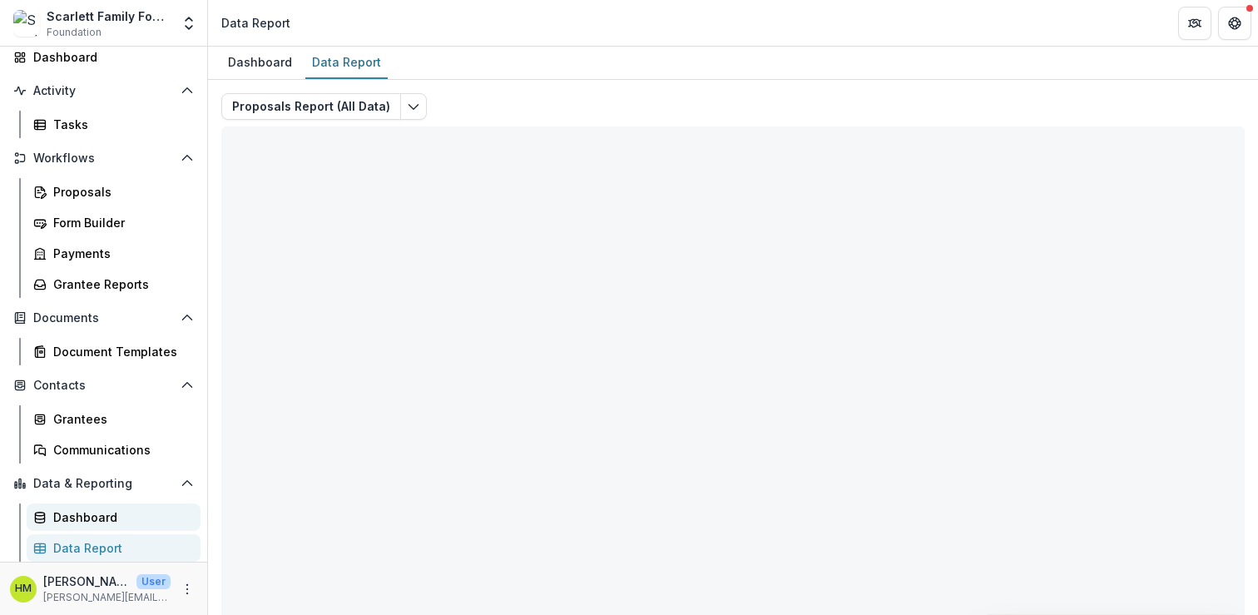
click at [98, 516] on div "Dashboard" at bounding box center [120, 516] width 134 height 17
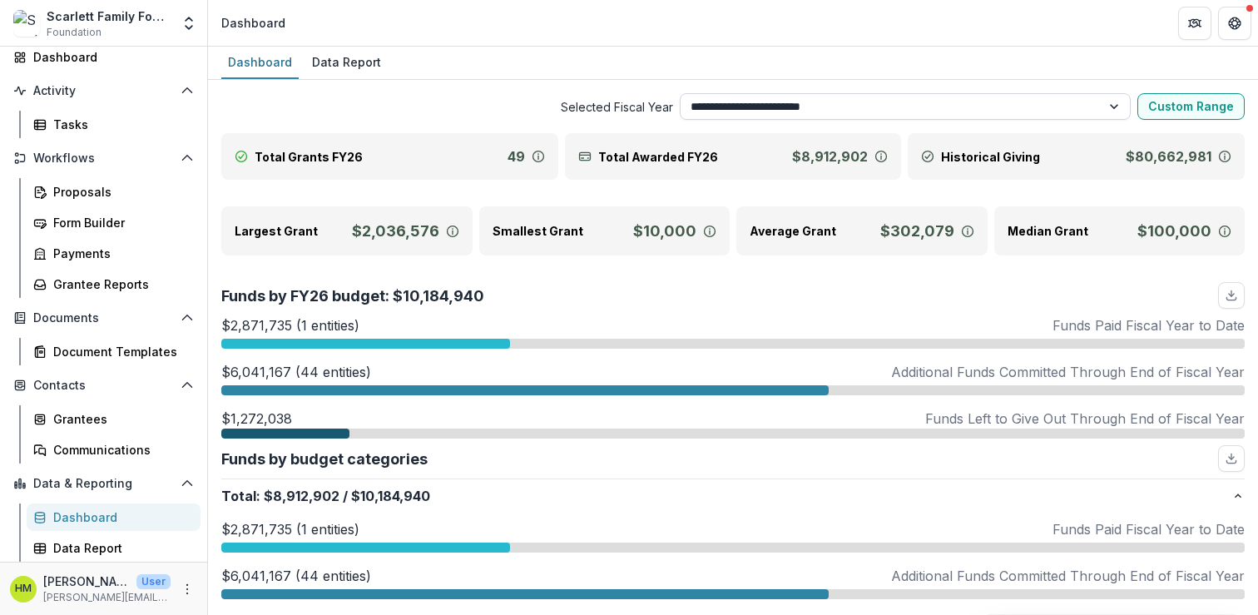
click at [733, 108] on select "**********" at bounding box center [906, 106] width 452 height 27
click at [680, 93] on select "**********" at bounding box center [906, 106] width 452 height 27
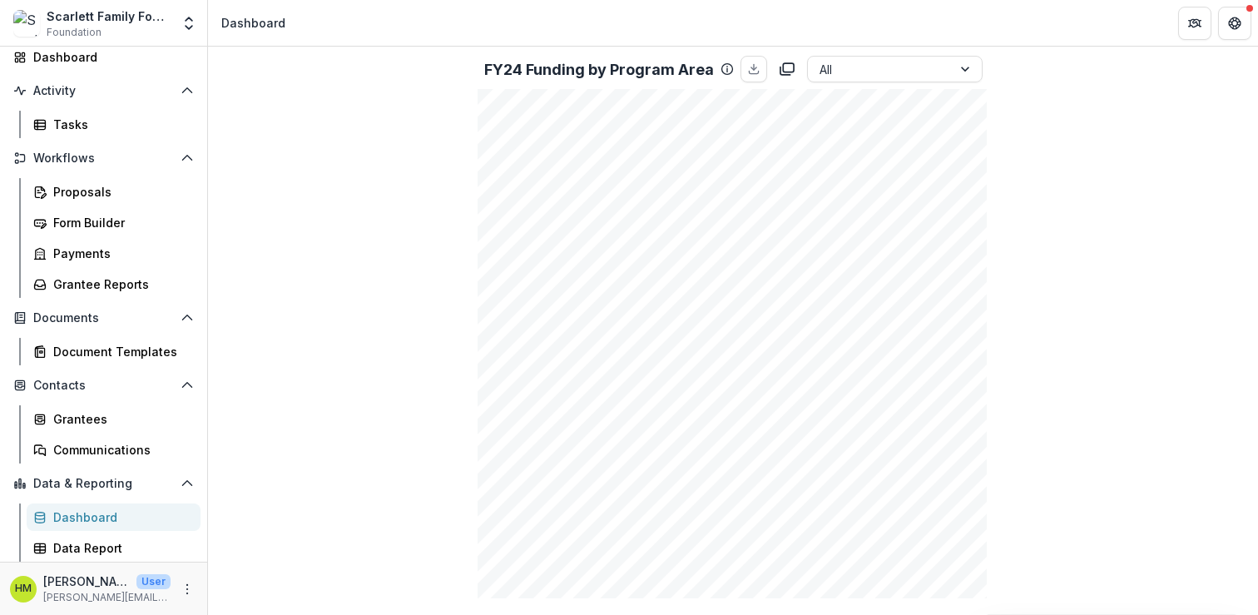
scroll to position [780, 0]
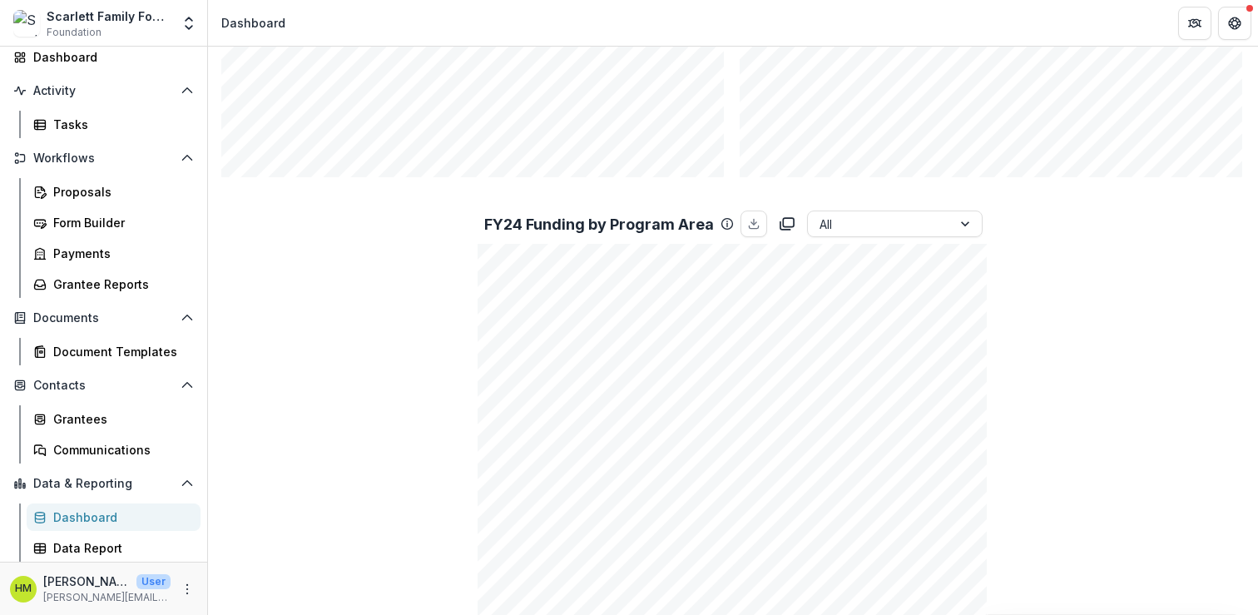
click at [617, 219] on p "FY24 Funding by Program Area" at bounding box center [599, 224] width 230 height 22
click at [751, 221] on icon "download" at bounding box center [753, 223] width 13 height 13
click at [943, 191] on div "Total Grants FY24 55 Total Awarded FY24 $7,922,318 Historical Giving $80,662,98…" at bounding box center [732, 344] width 1023 height 1983
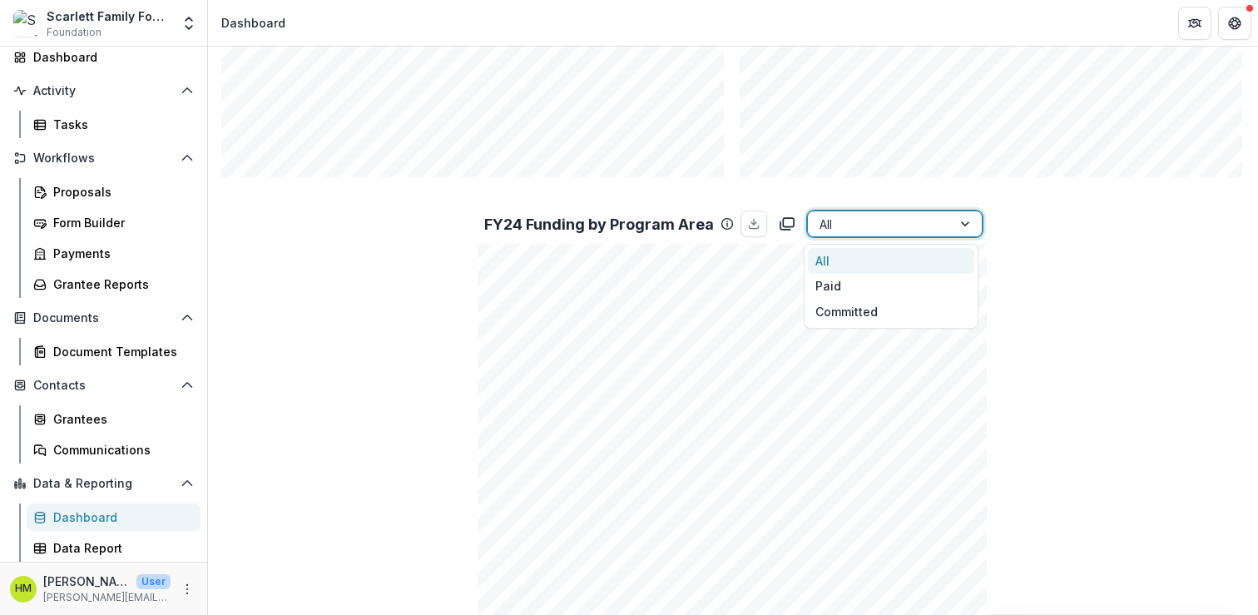
click at [825, 222] on div at bounding box center [880, 224] width 121 height 21
click at [834, 283] on div "Paid" at bounding box center [891, 287] width 166 height 26
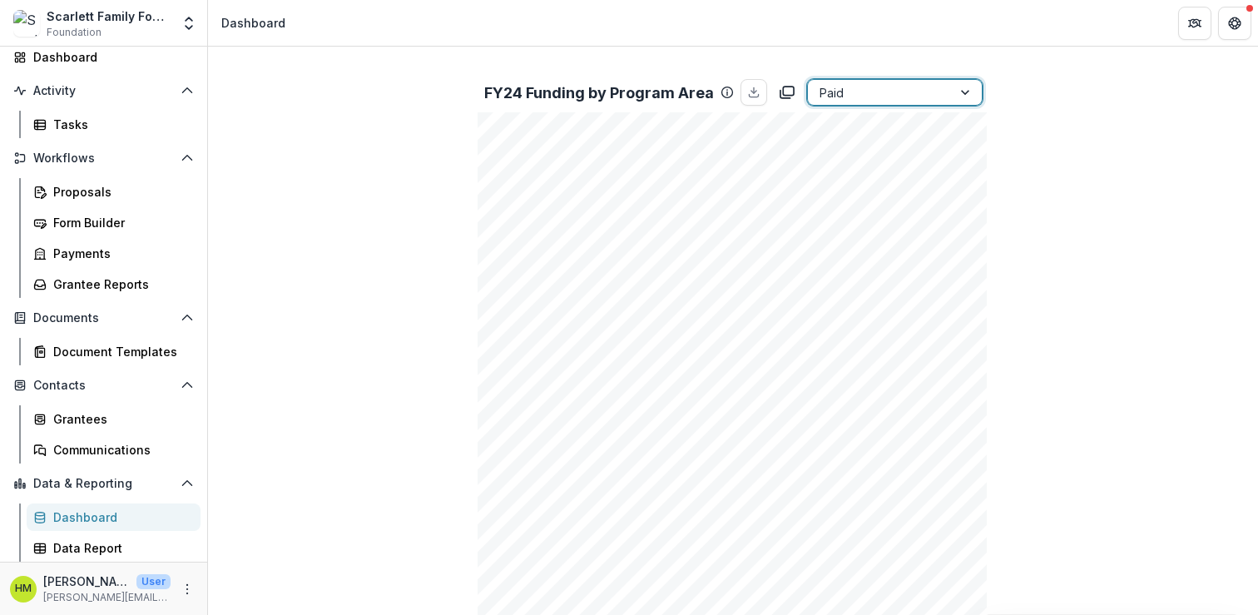
scroll to position [917, 0]
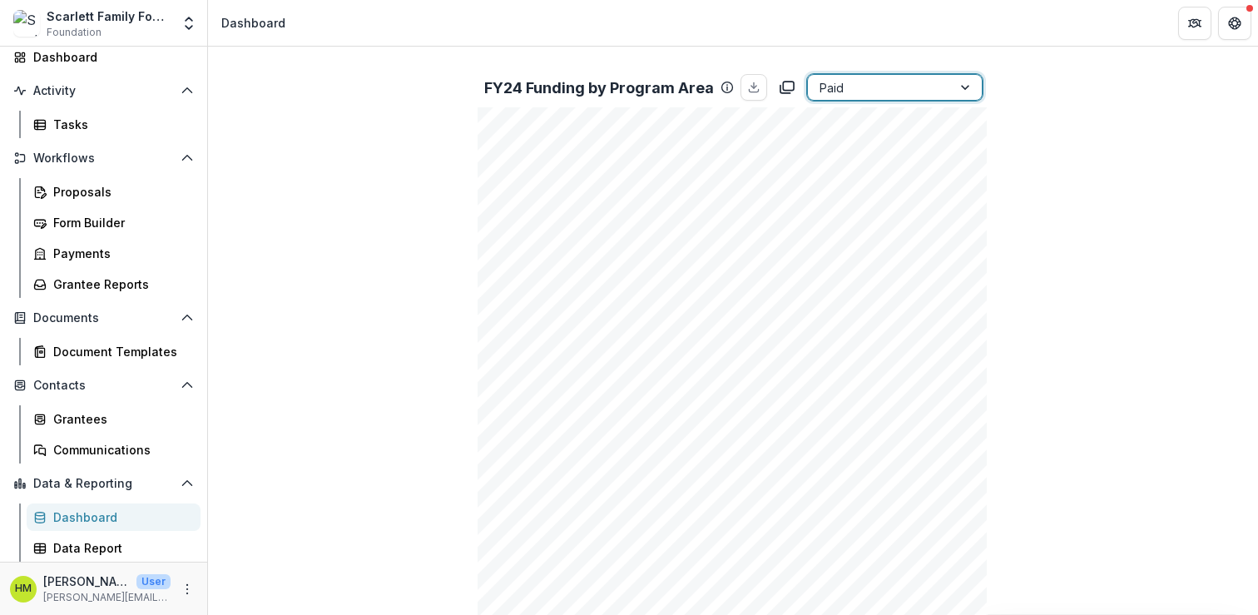
click at [854, 96] on div at bounding box center [880, 87] width 121 height 21
click at [845, 170] on div "Committed" at bounding box center [891, 175] width 166 height 26
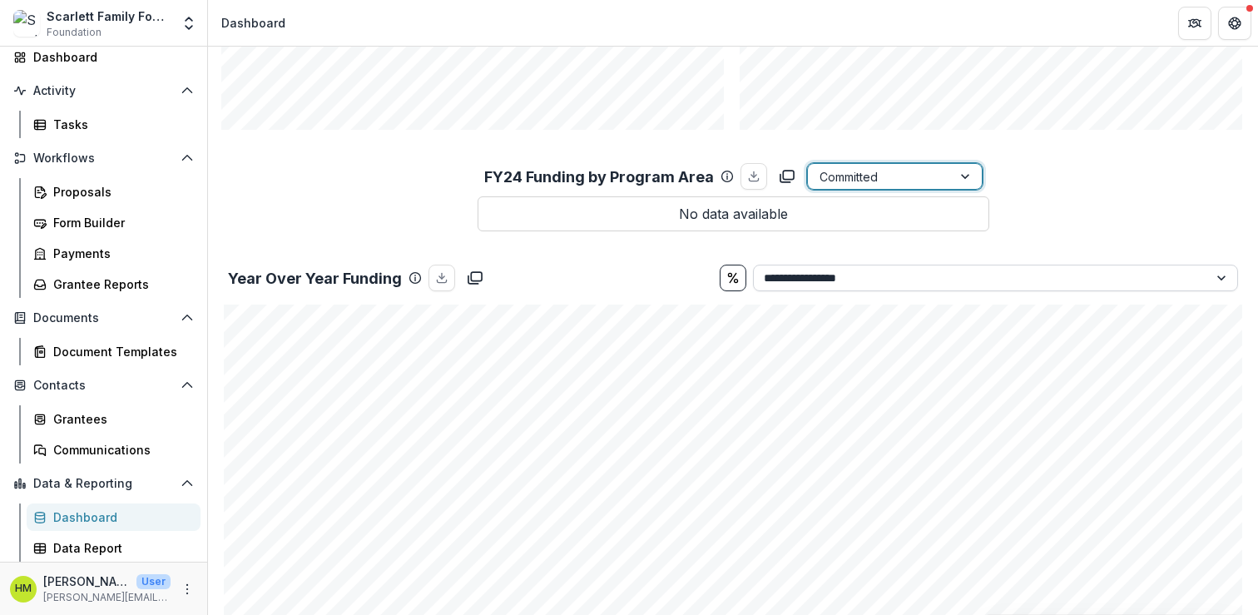
scroll to position [820, 0]
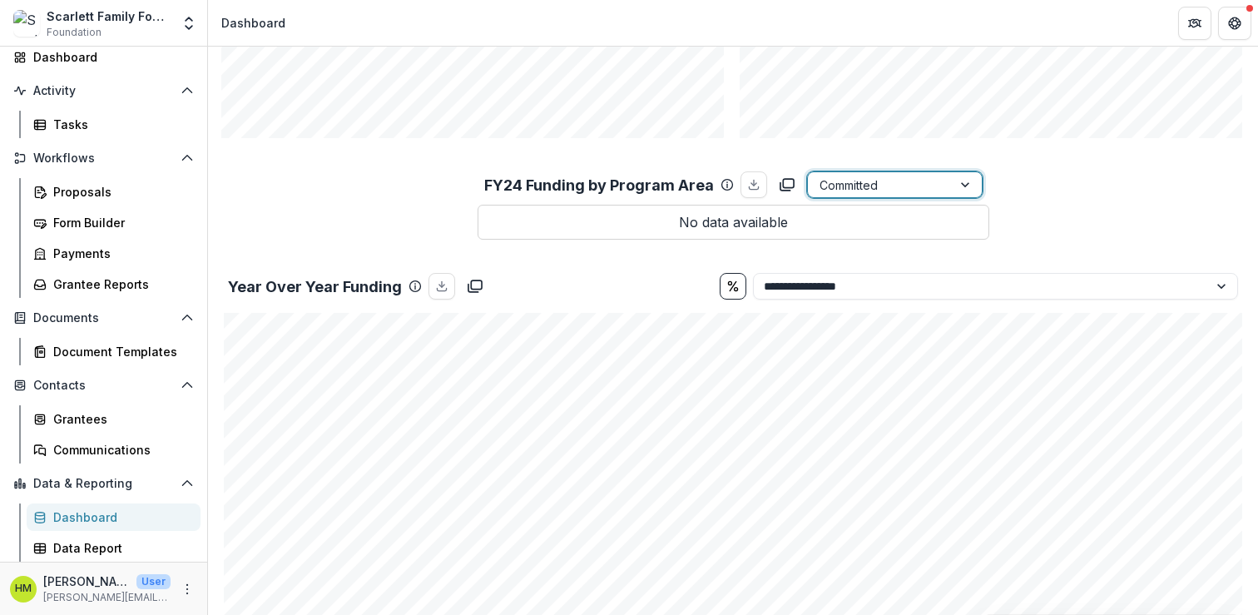
click at [854, 177] on div at bounding box center [880, 185] width 121 height 21
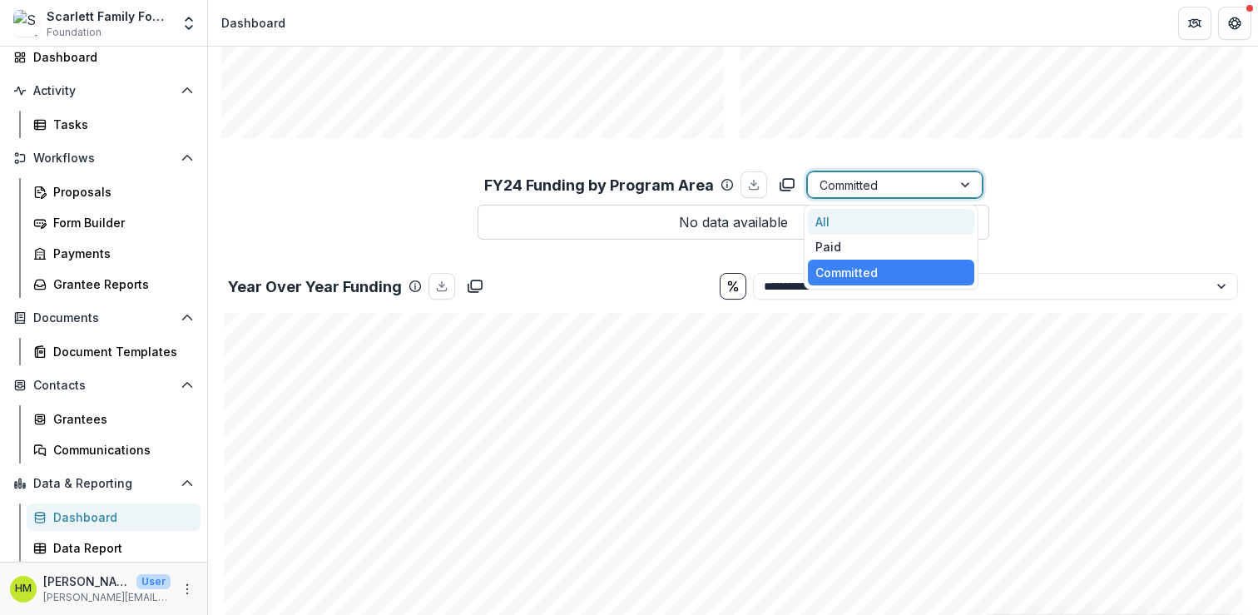
click at [850, 219] on div "All" at bounding box center [891, 222] width 166 height 26
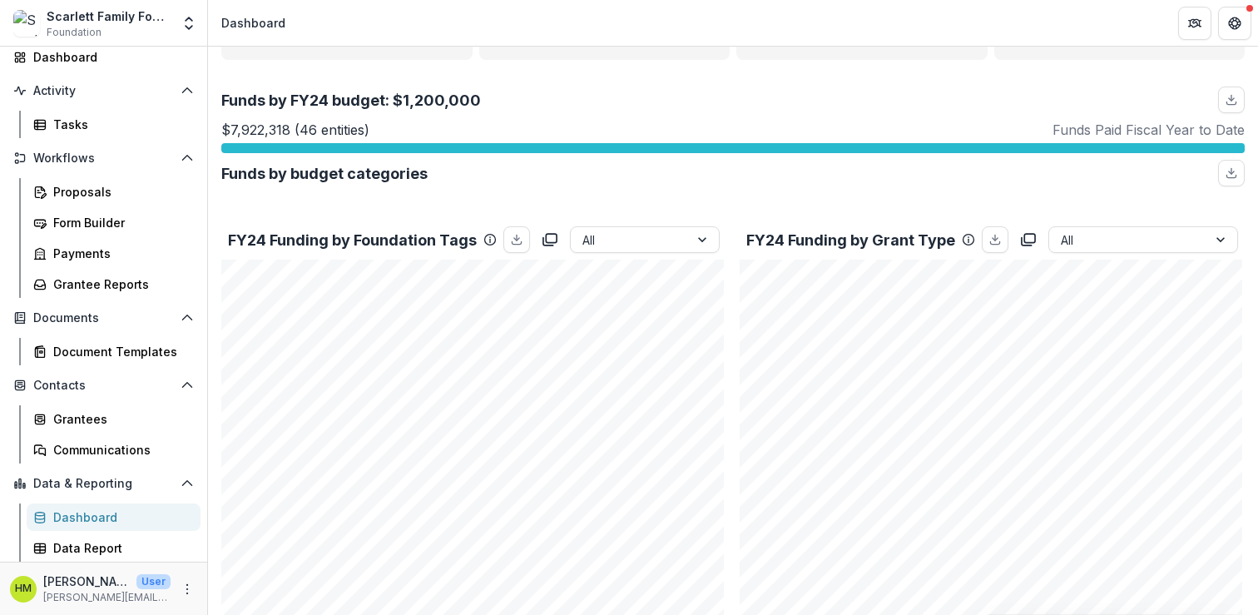
scroll to position [0, 0]
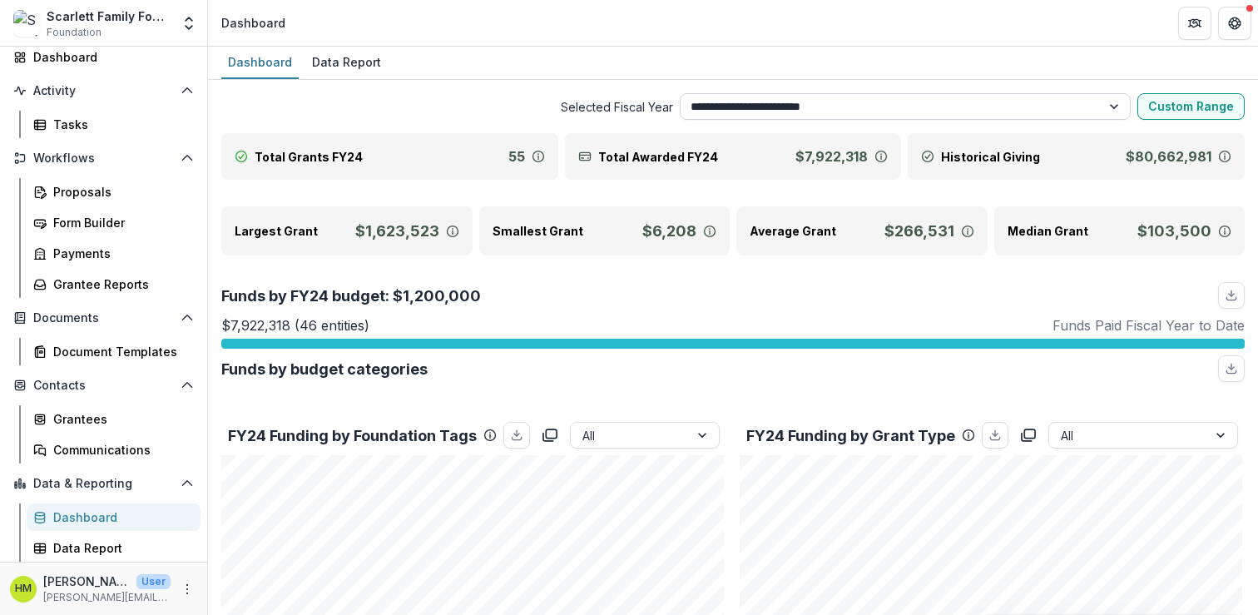
click at [875, 102] on select "**********" at bounding box center [906, 106] width 452 height 27
select select "**********"
click at [680, 93] on select "**********" at bounding box center [906, 106] width 452 height 27
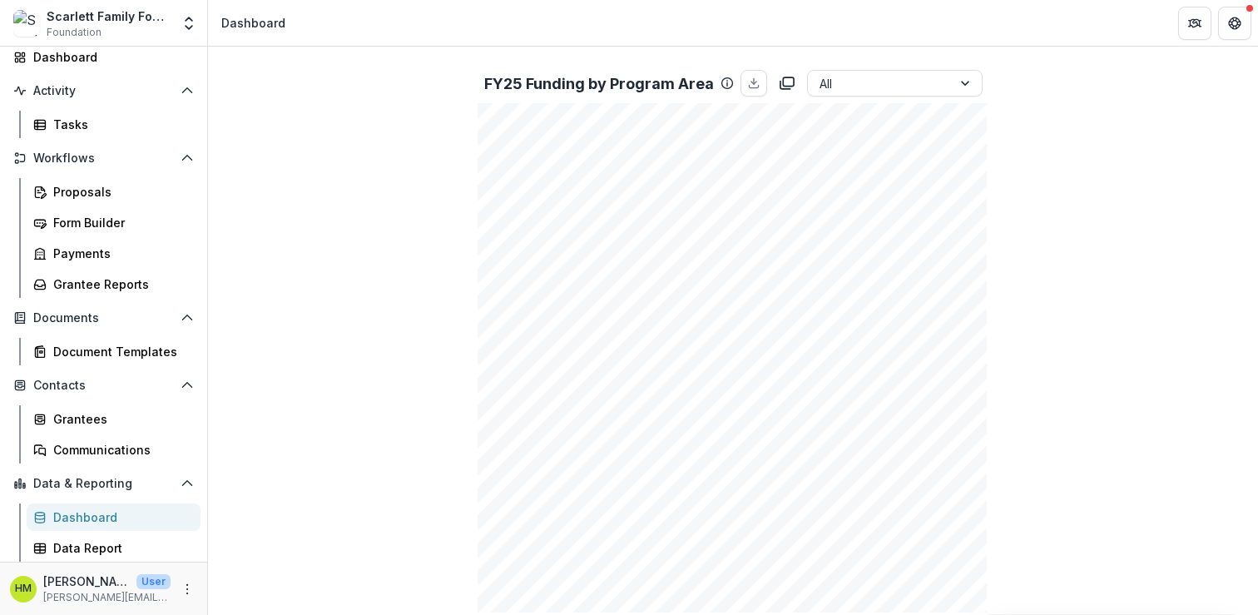
scroll to position [1010, 0]
click at [858, 74] on div "All" at bounding box center [880, 86] width 144 height 24
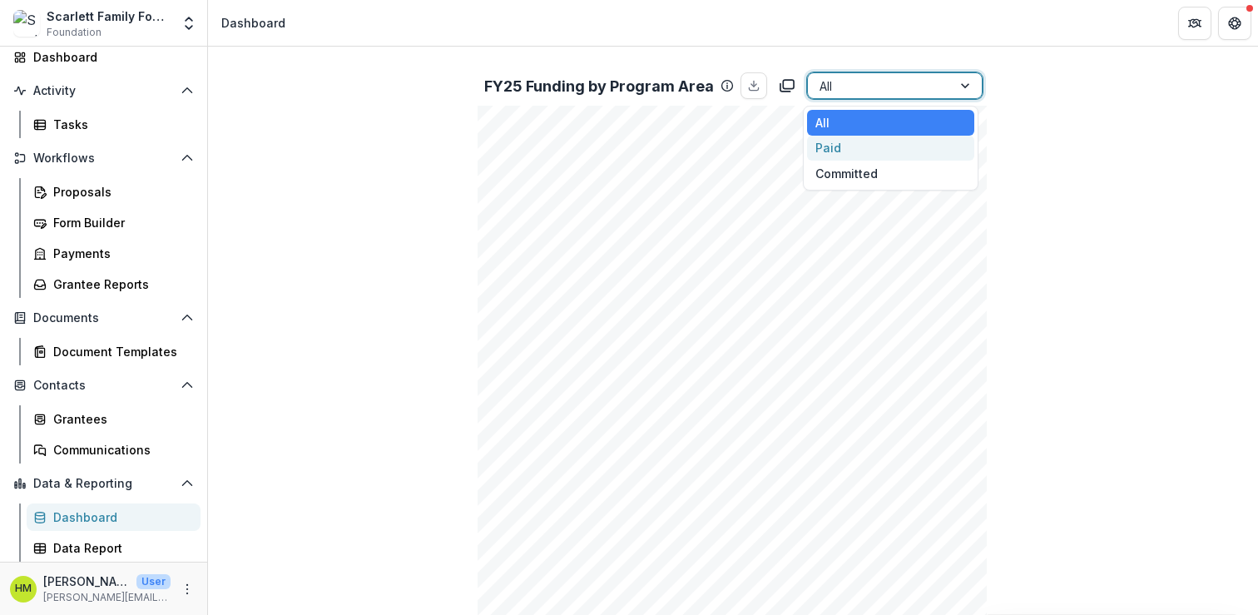
click at [841, 154] on div "Paid" at bounding box center [890, 149] width 167 height 26
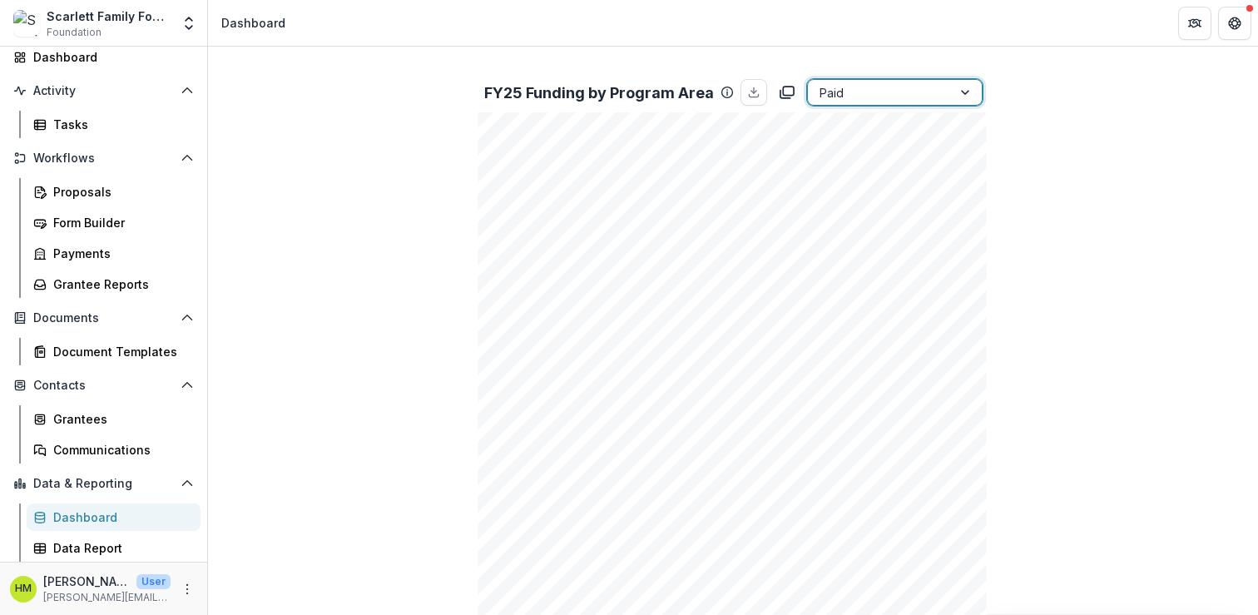
scroll to position [993, 0]
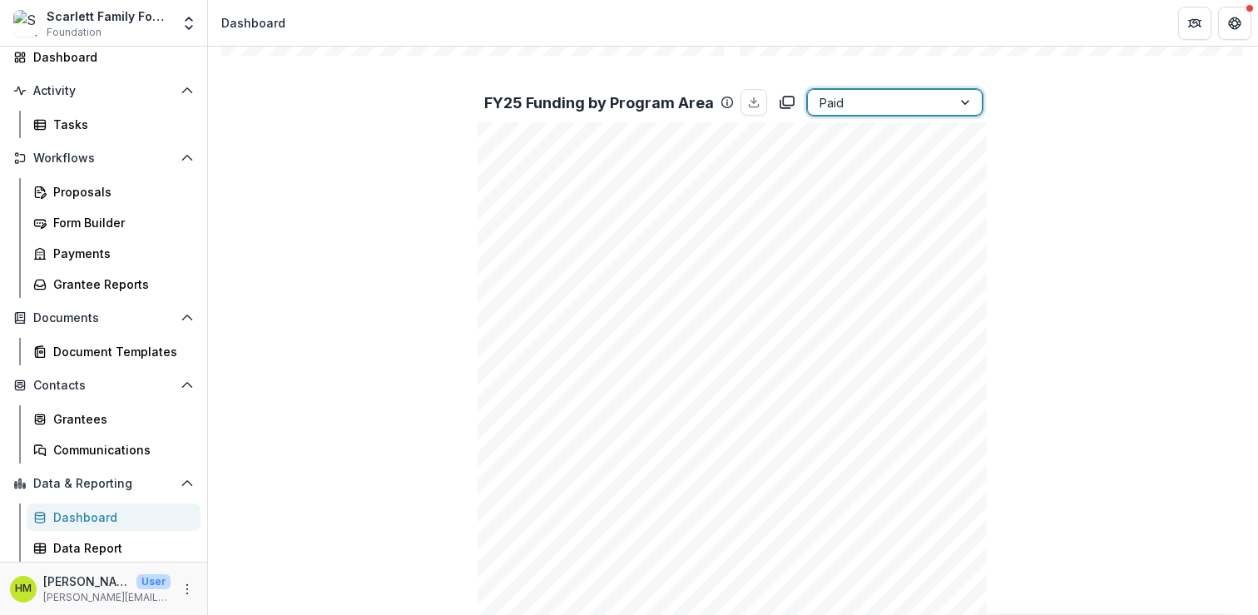
click at [875, 96] on div at bounding box center [880, 102] width 121 height 21
click at [861, 141] on div "All" at bounding box center [890, 139] width 167 height 26
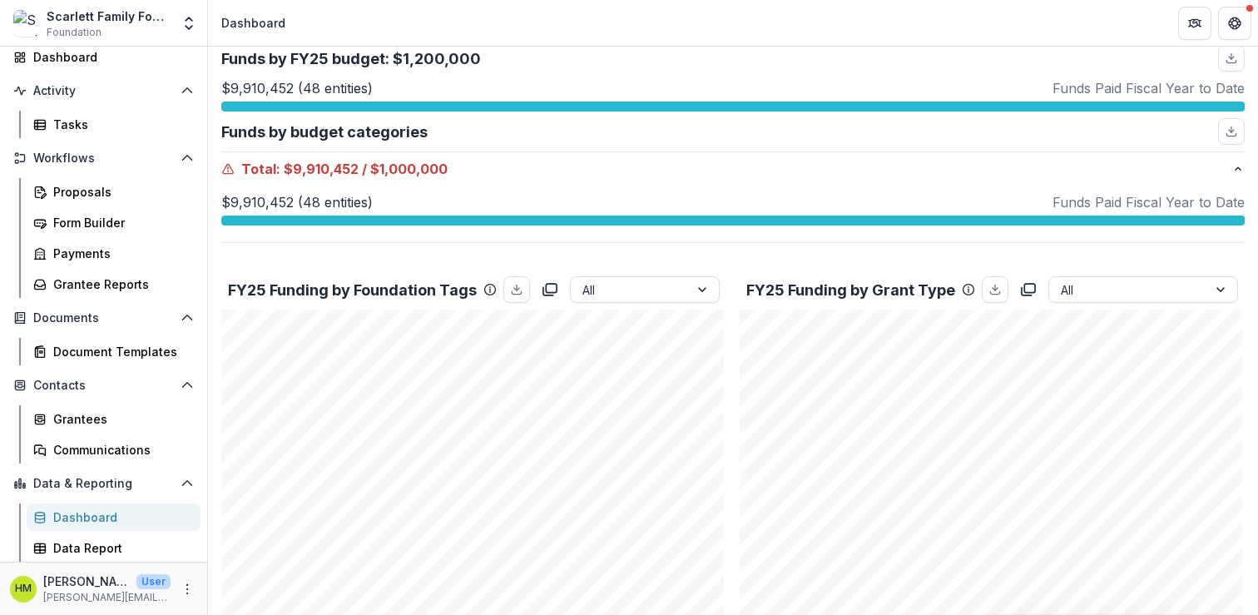
scroll to position [0, 0]
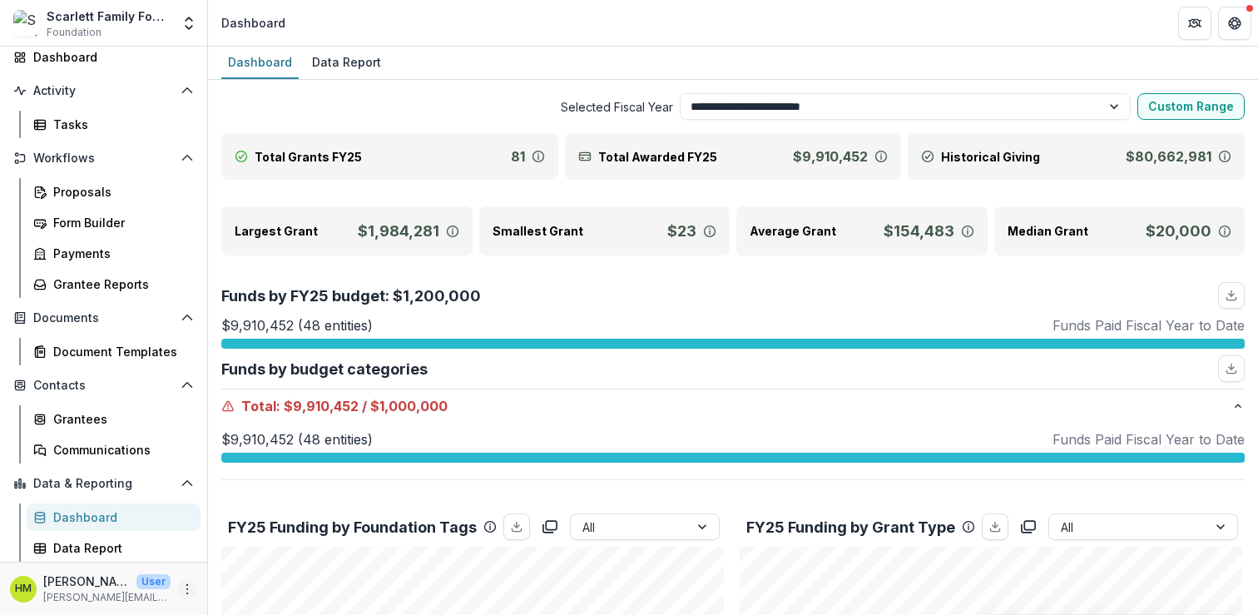
click at [182, 579] on button "More" at bounding box center [187, 589] width 20 height 20
click at [271, 555] on link "User Settings" at bounding box center [292, 553] width 178 height 27
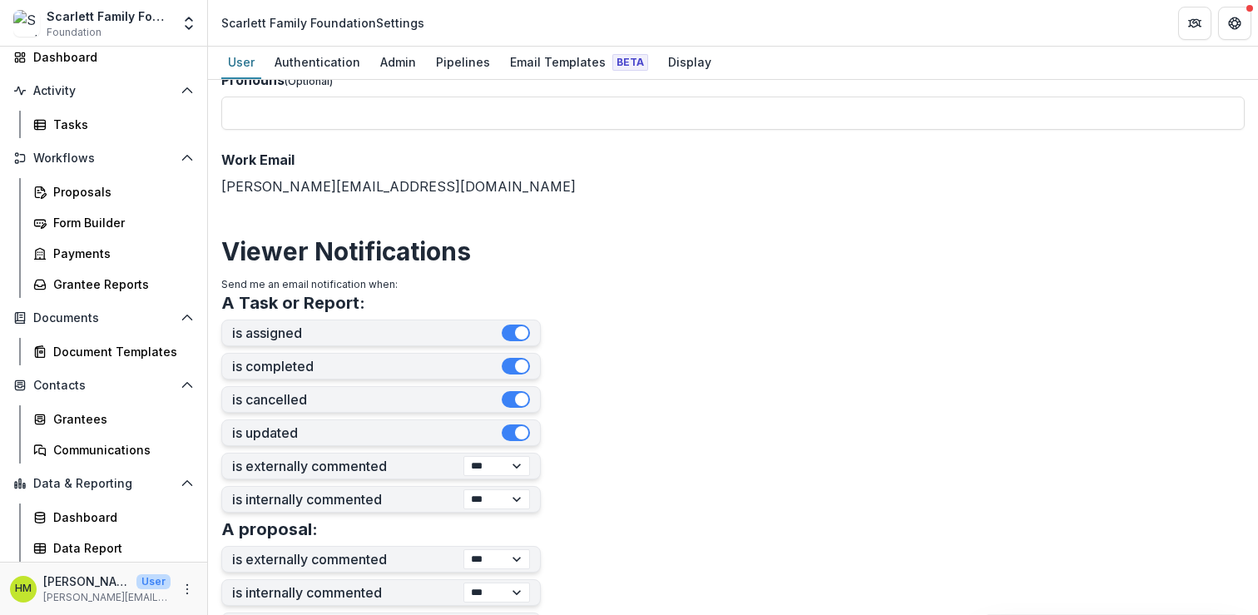
scroll to position [211, 0]
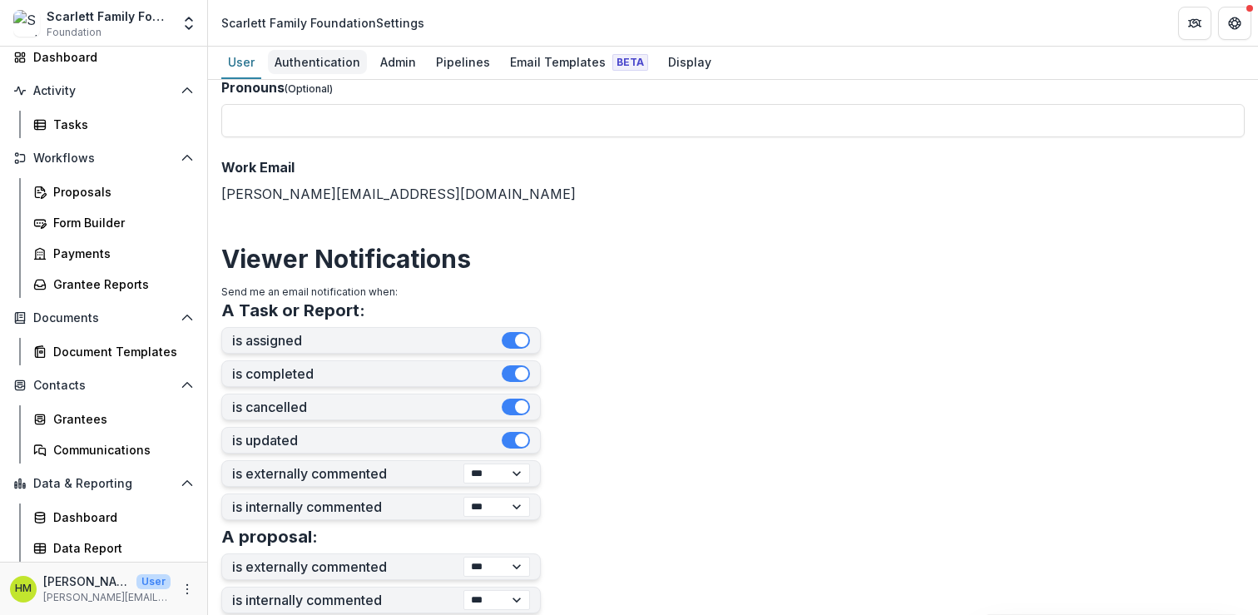
click at [325, 66] on div "Authentication" at bounding box center [317, 62] width 99 height 24
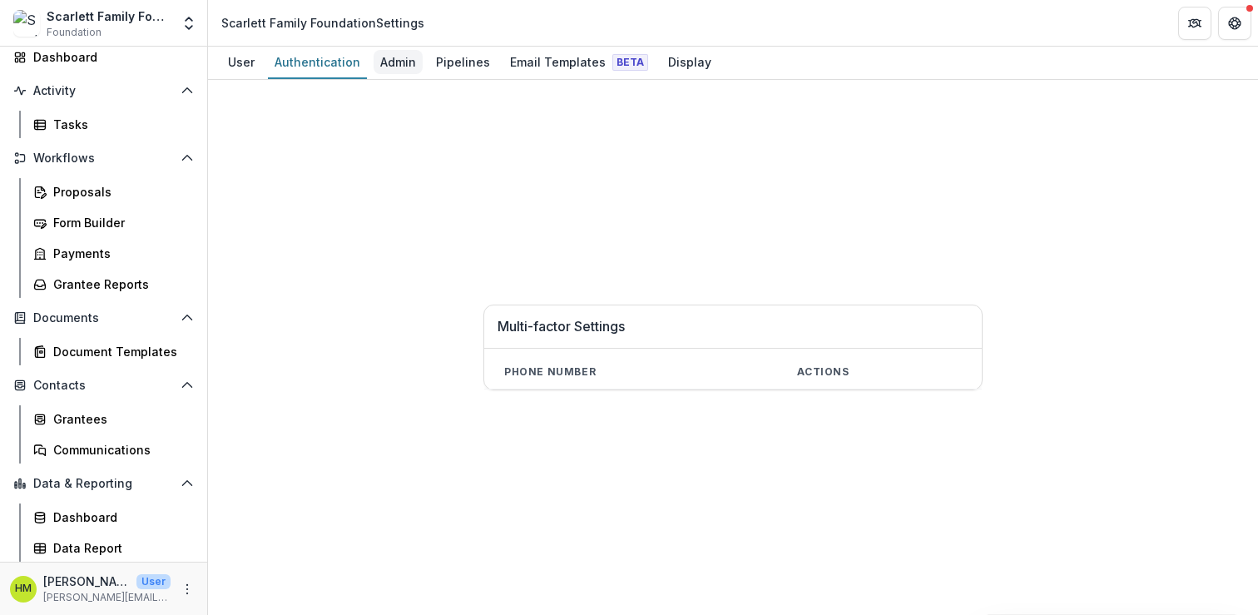
click at [396, 59] on div "Admin" at bounding box center [398, 62] width 49 height 24
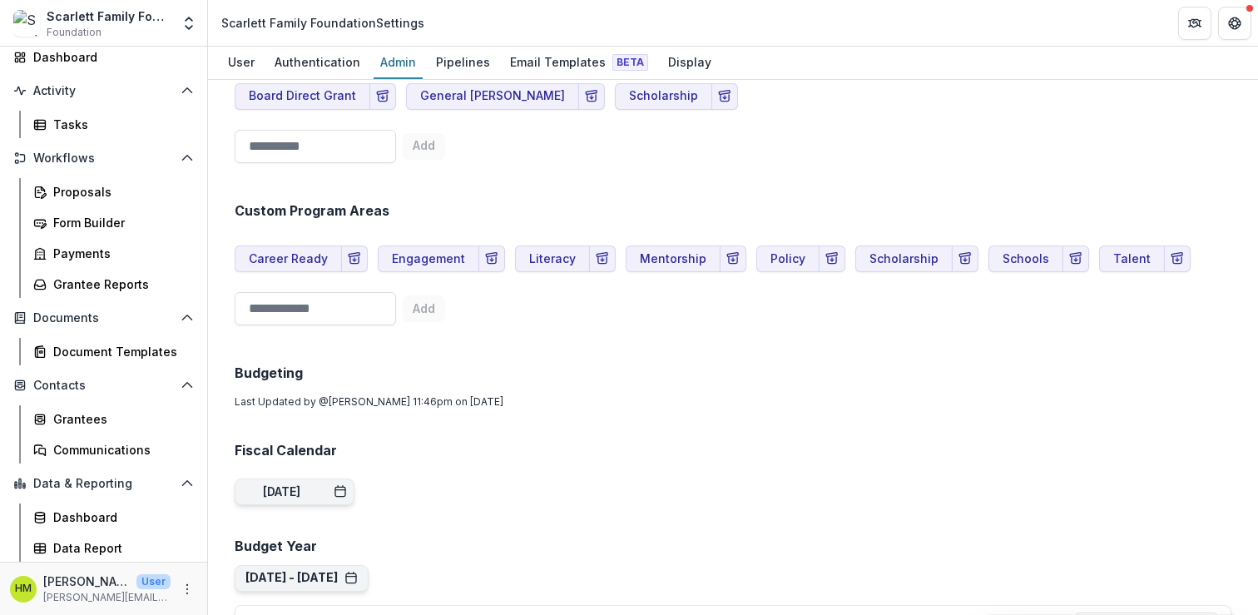
scroll to position [1048, 0]
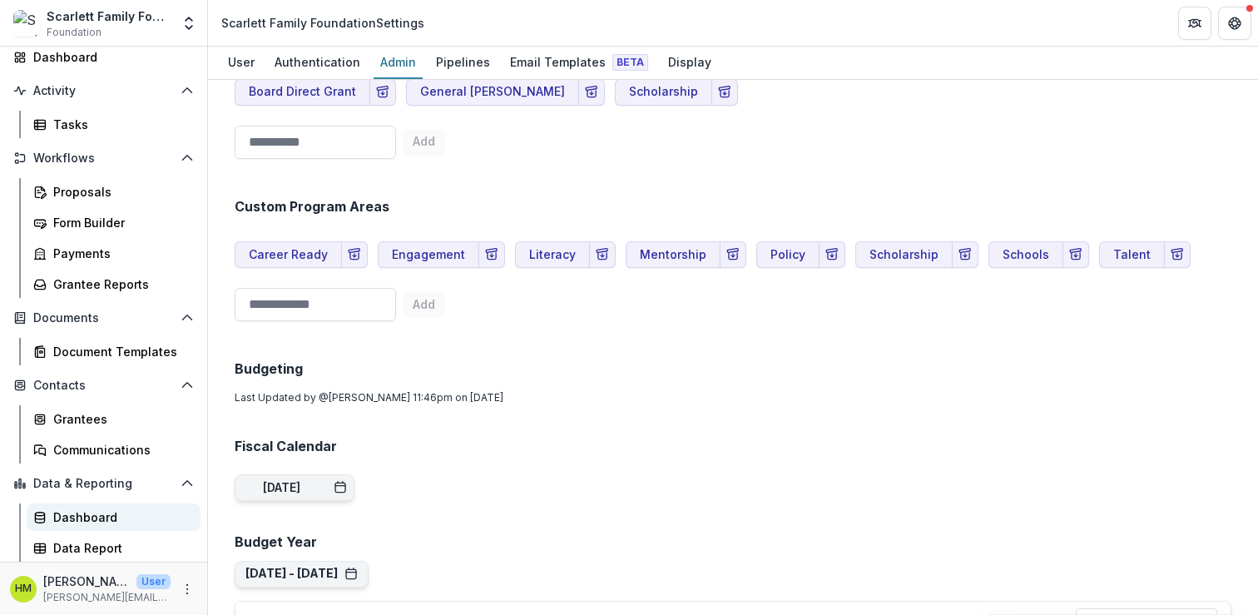
click at [96, 510] on div "Dashboard" at bounding box center [120, 516] width 134 height 17
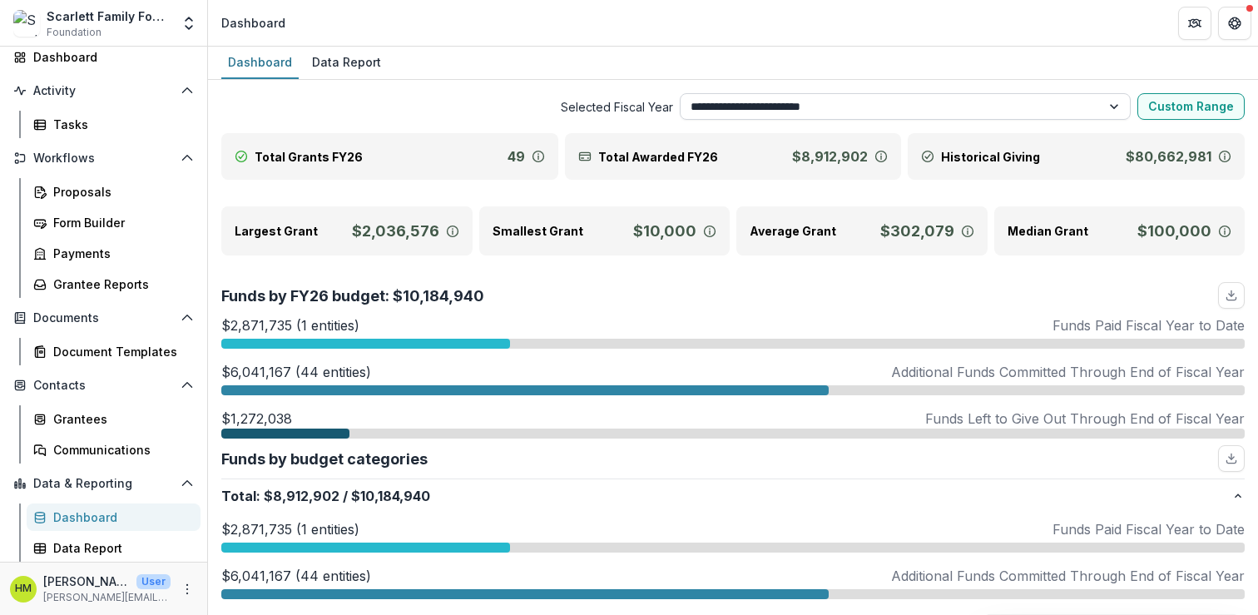
click at [751, 101] on select "**********" at bounding box center [906, 106] width 452 height 27
click at [680, 93] on select "**********" at bounding box center [906, 106] width 452 height 27
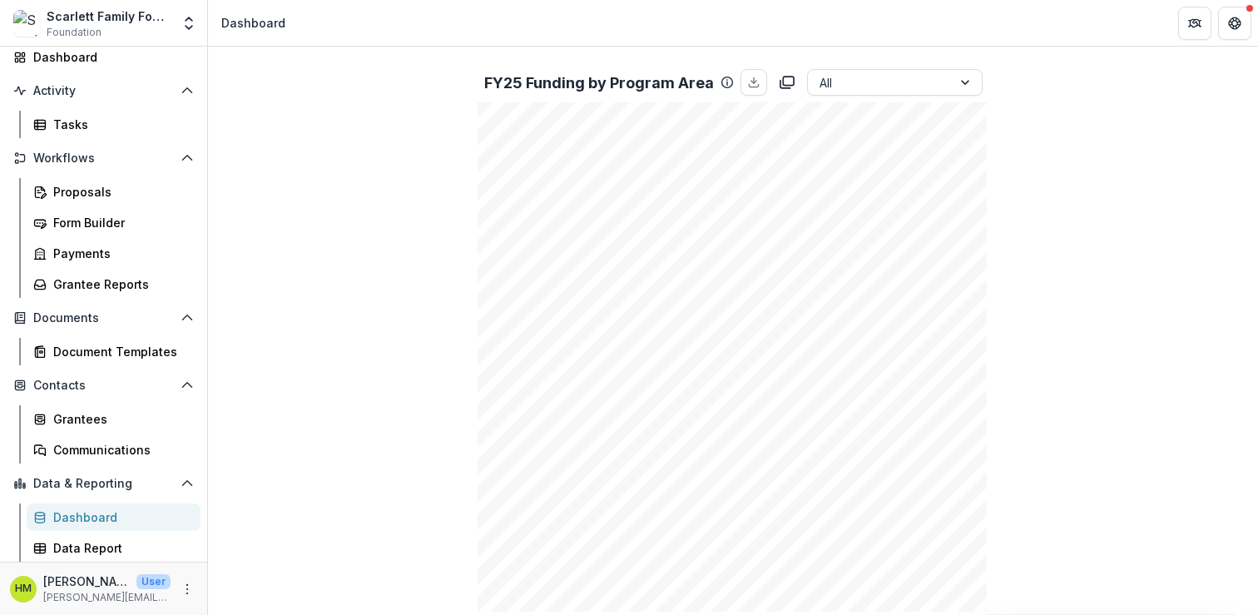
scroll to position [1008, 0]
click at [867, 83] on div at bounding box center [880, 88] width 121 height 21
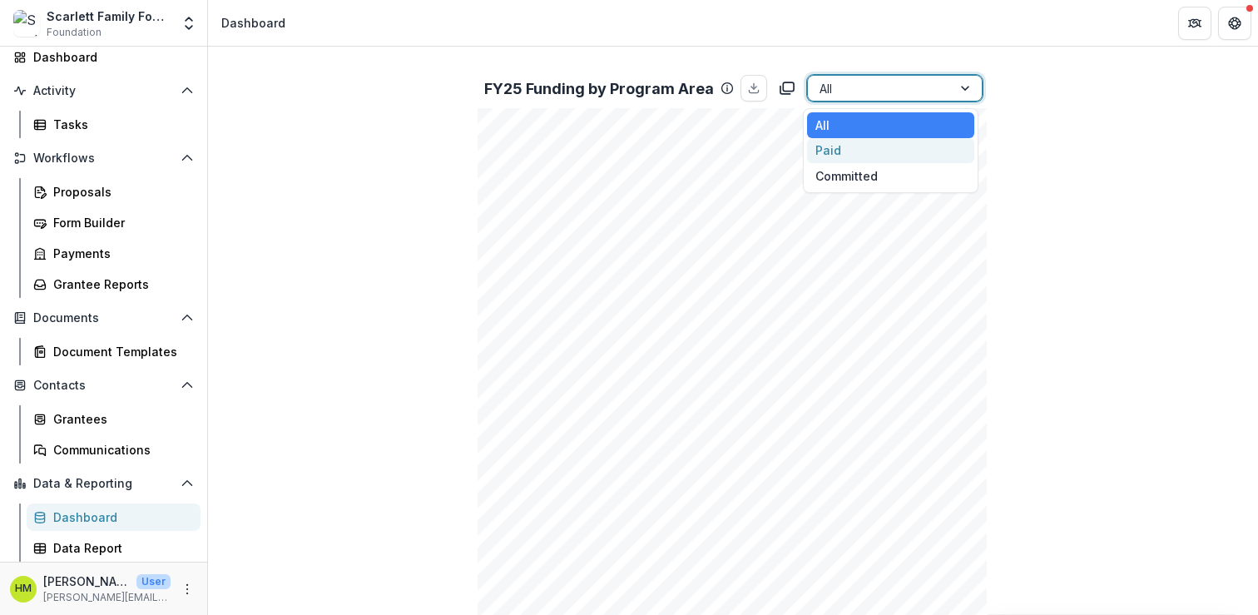
click at [860, 145] on div "Paid" at bounding box center [890, 151] width 167 height 26
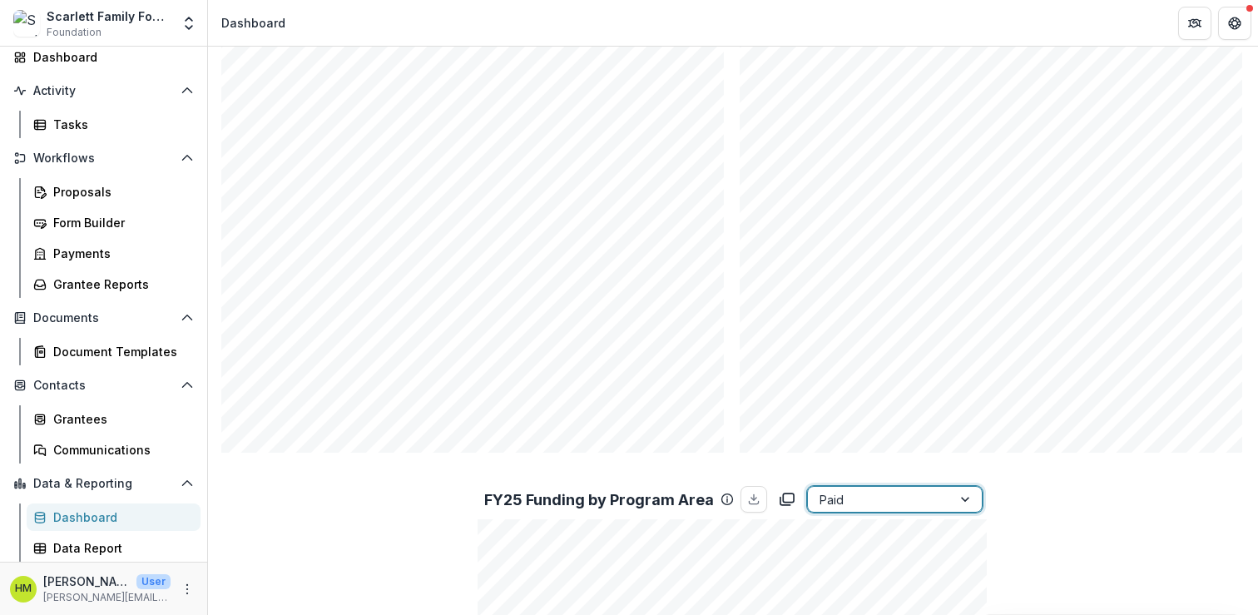
scroll to position [0, 0]
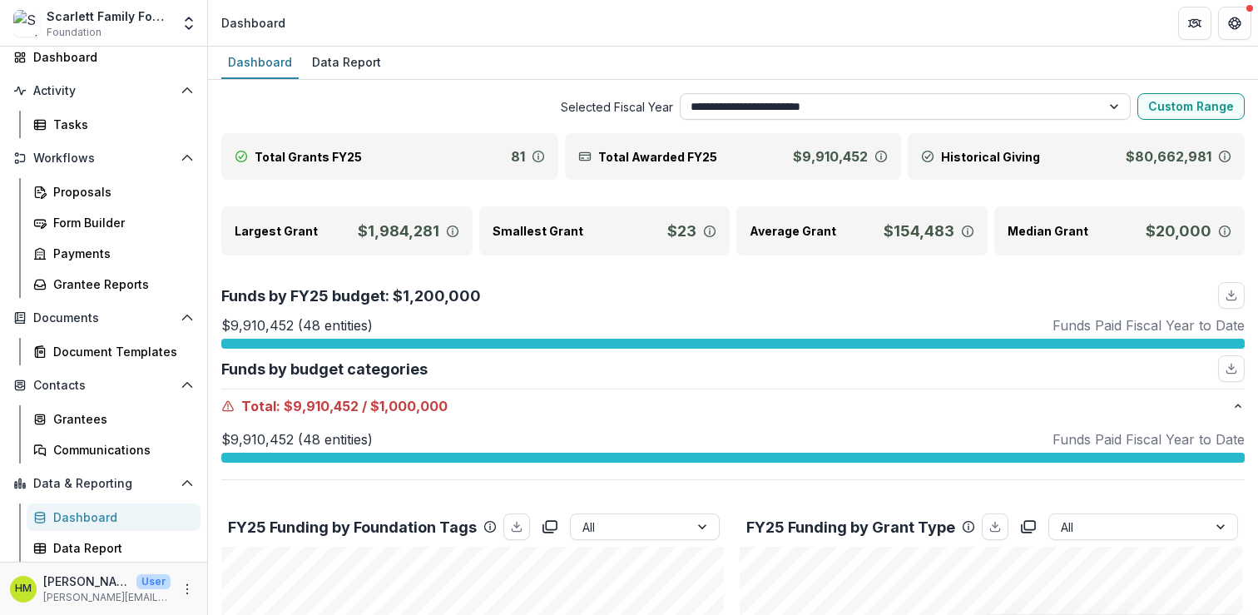
click at [718, 101] on select "**********" at bounding box center [906, 106] width 452 height 27
select select "**********"
click at [680, 93] on select "**********" at bounding box center [906, 106] width 452 height 27
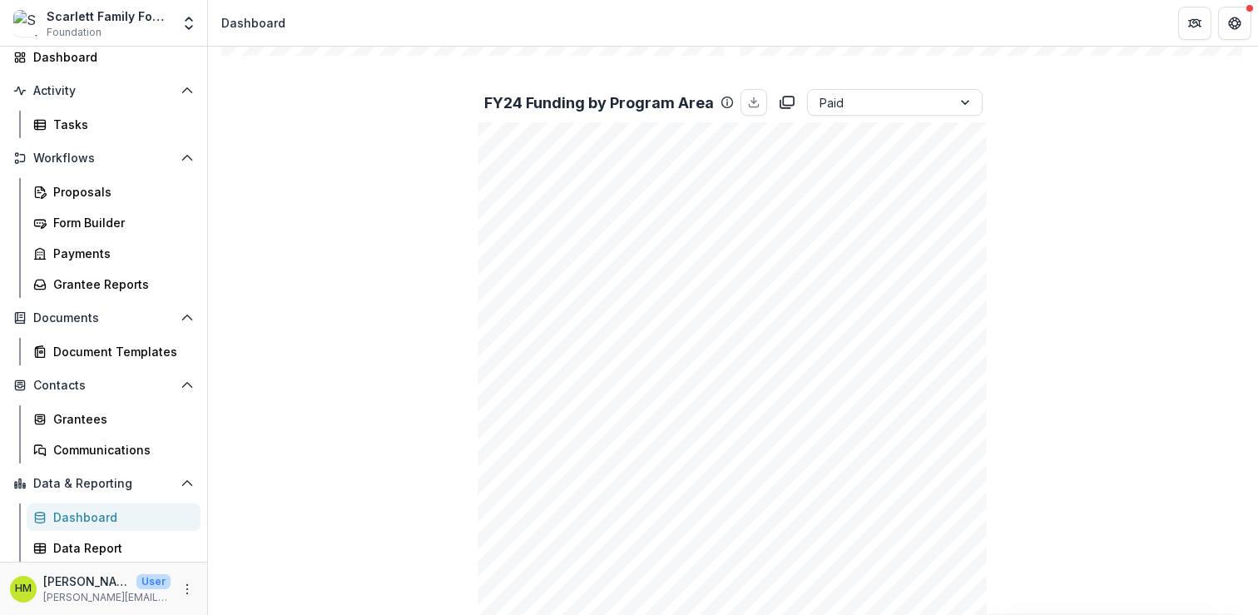
scroll to position [896, 0]
click at [185, 587] on icon "More" at bounding box center [187, 588] width 13 height 13
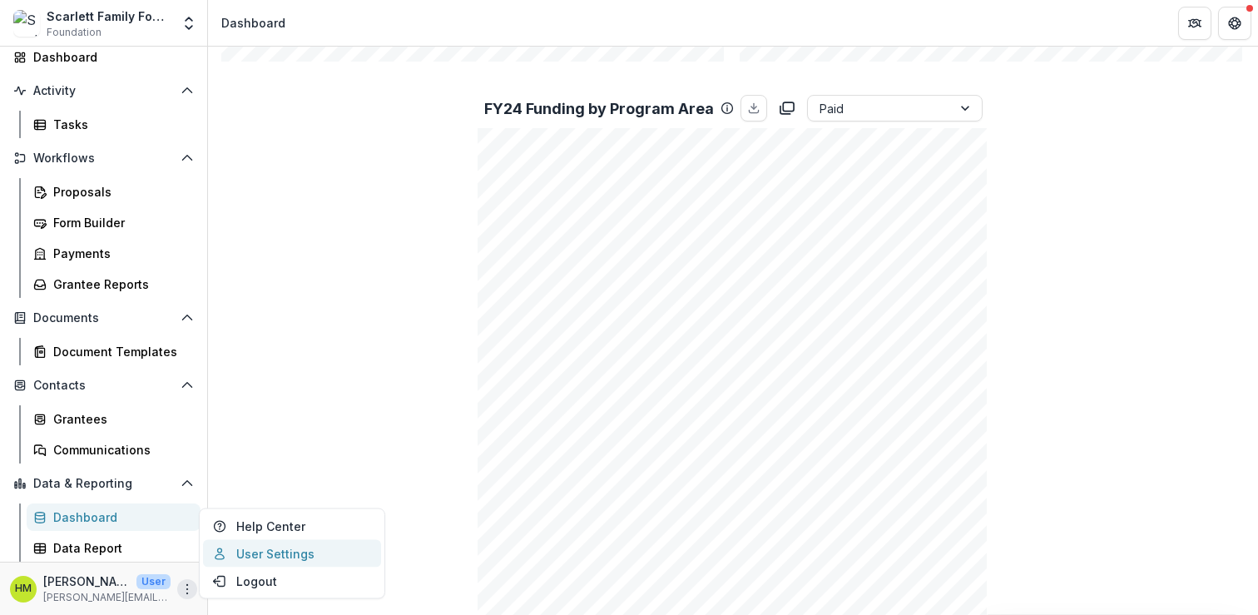
click at [257, 548] on link "User Settings" at bounding box center [292, 553] width 178 height 27
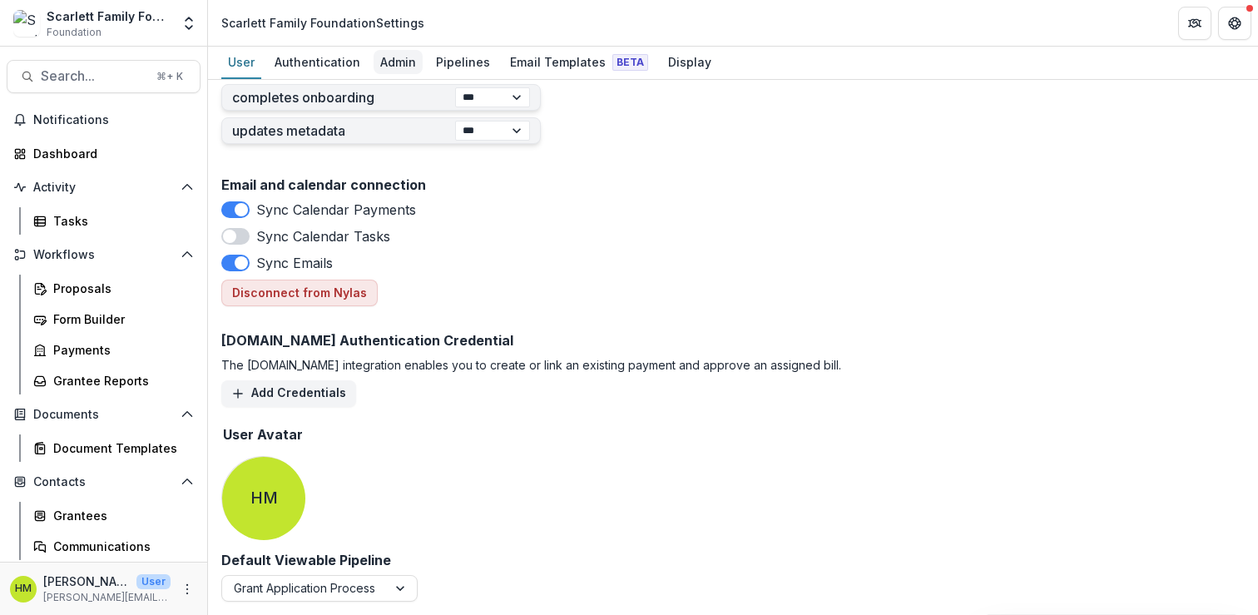
click at [405, 61] on div "Admin" at bounding box center [398, 62] width 49 height 24
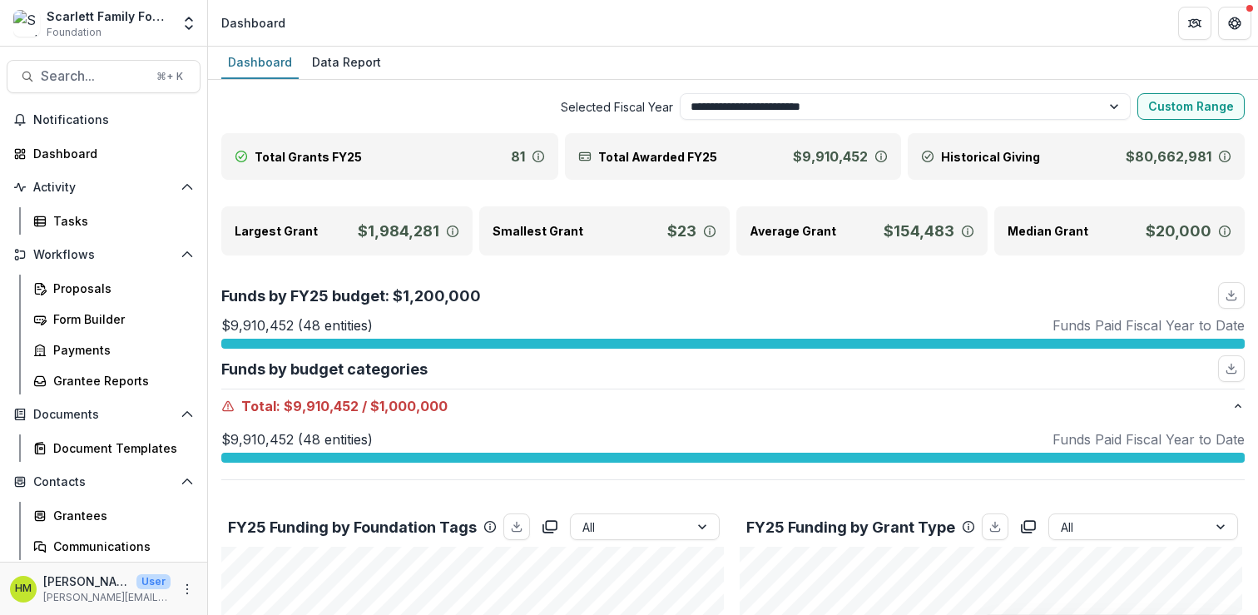
select select "**********"
